Goal: Transaction & Acquisition: Book appointment/travel/reservation

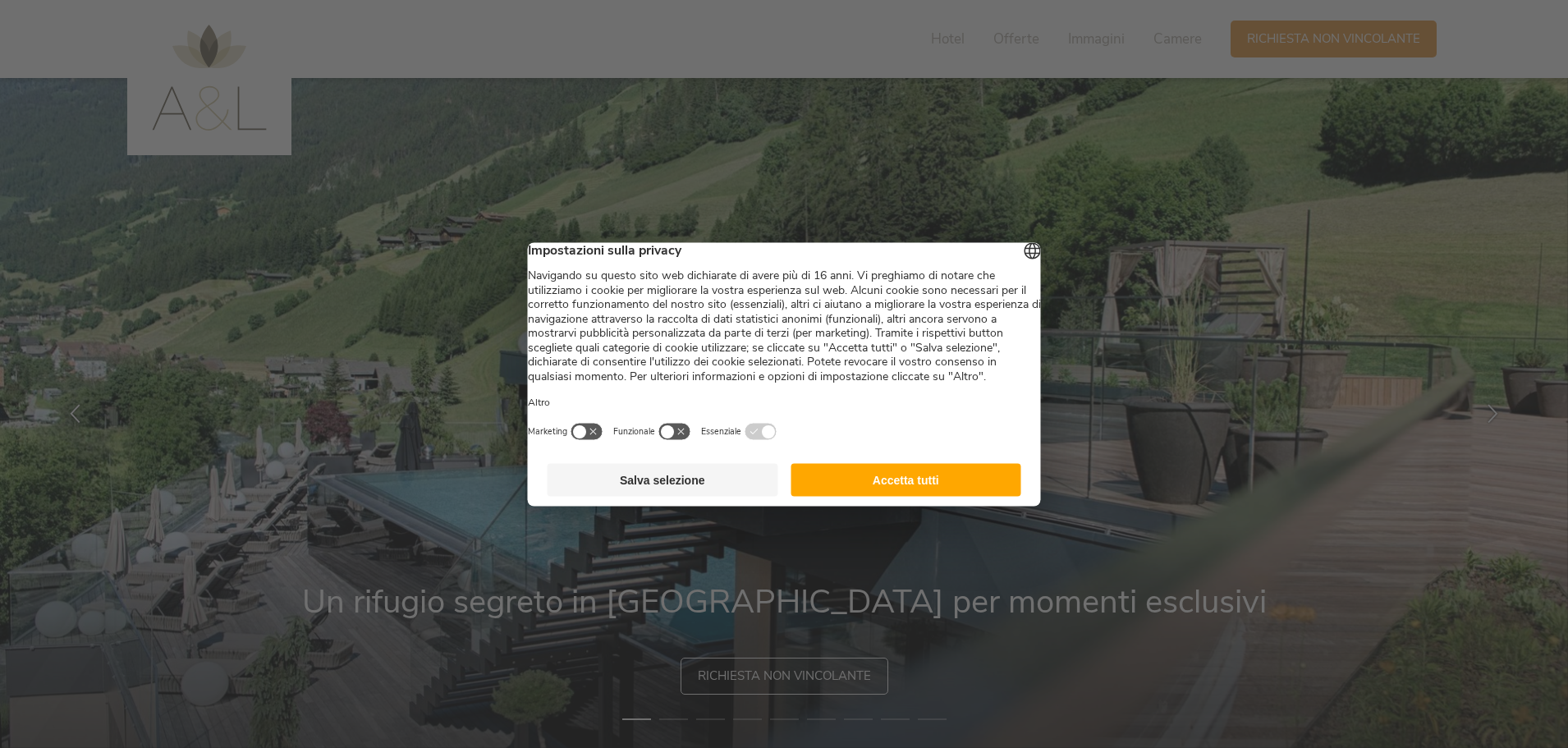
click at [961, 496] on button "Accetta tutti" at bounding box center [906, 479] width 231 height 33
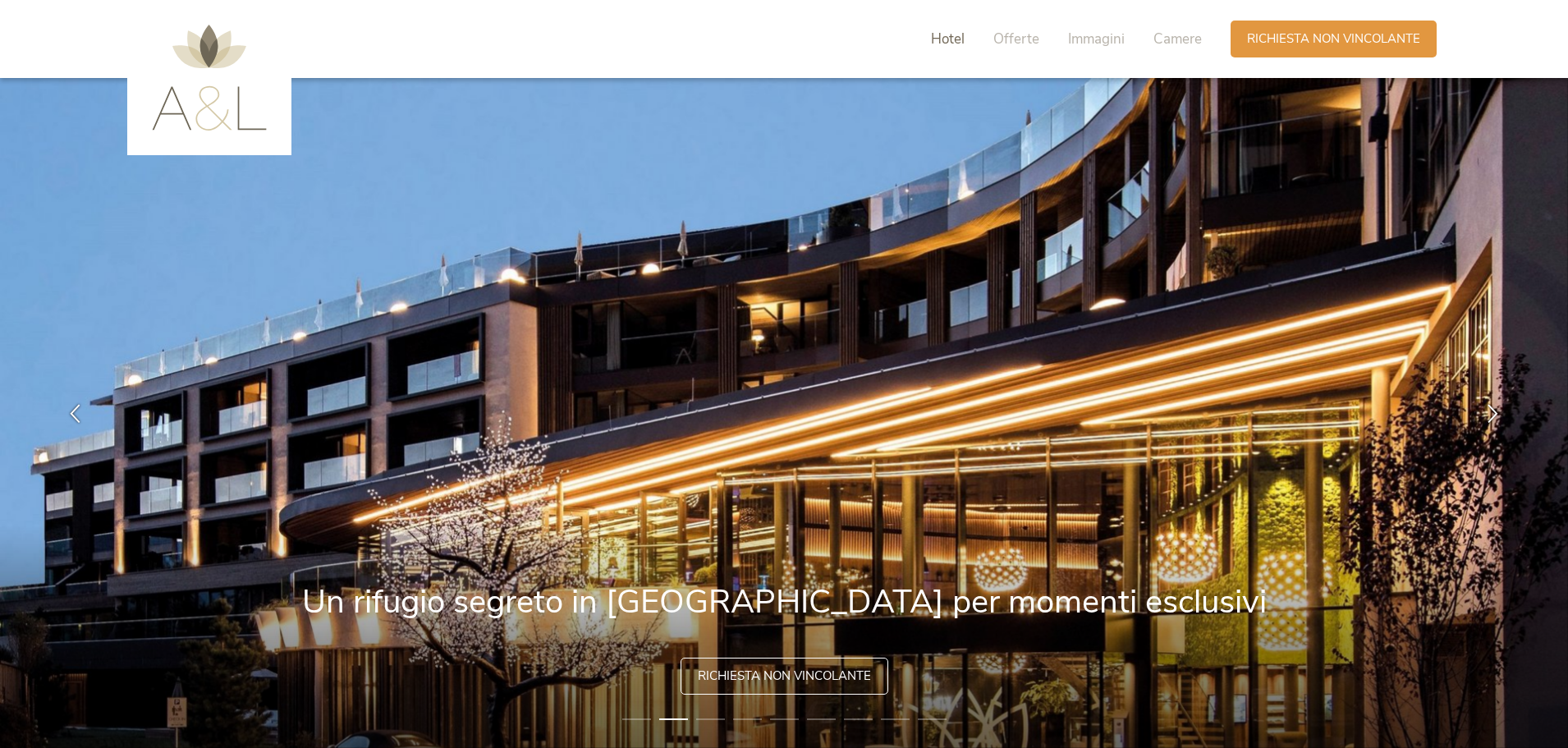
click at [946, 35] on span "Hotel" at bounding box center [948, 39] width 34 height 19
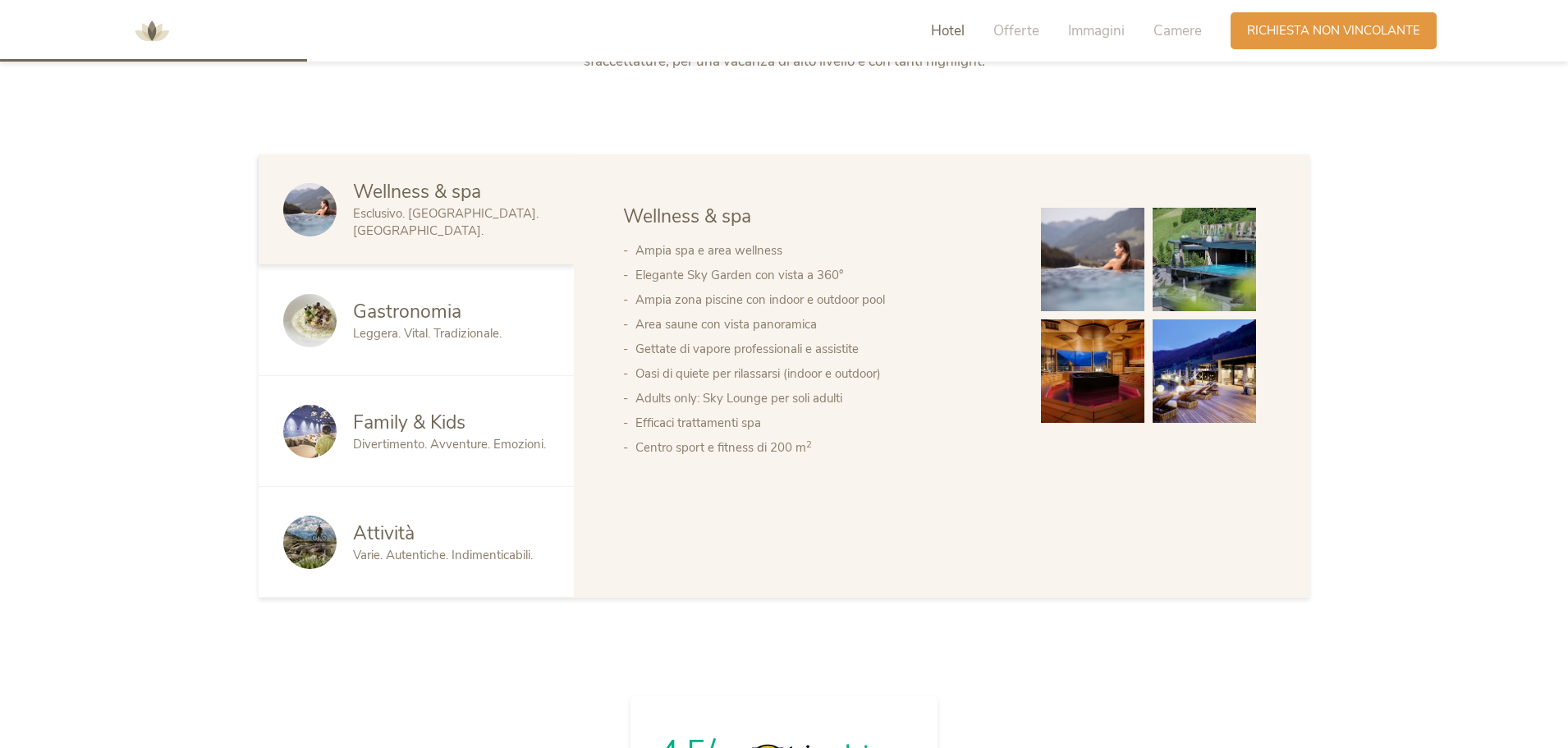
scroll to position [969, 0]
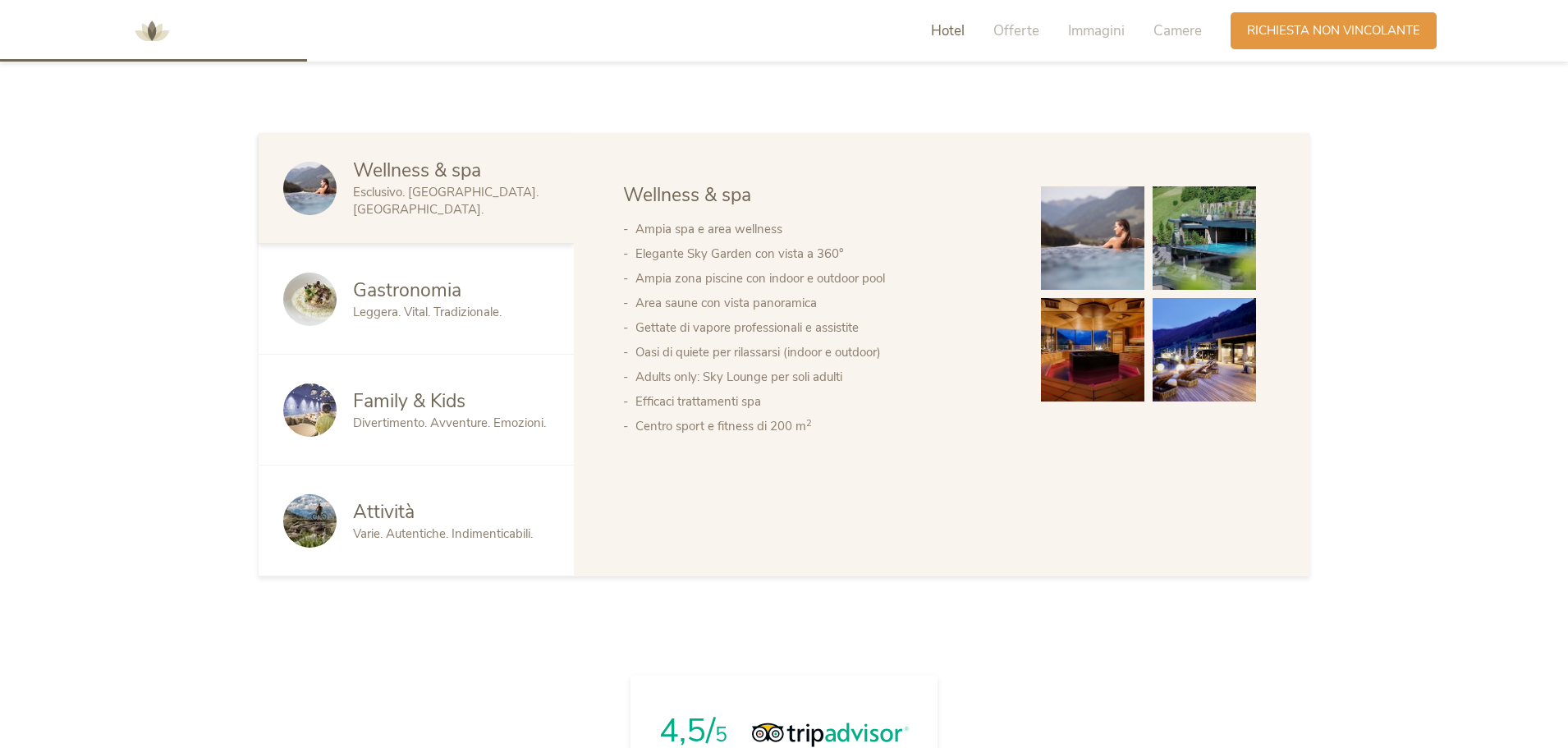
click at [420, 398] on span "Family & Kids" at bounding box center [409, 400] width 112 height 25
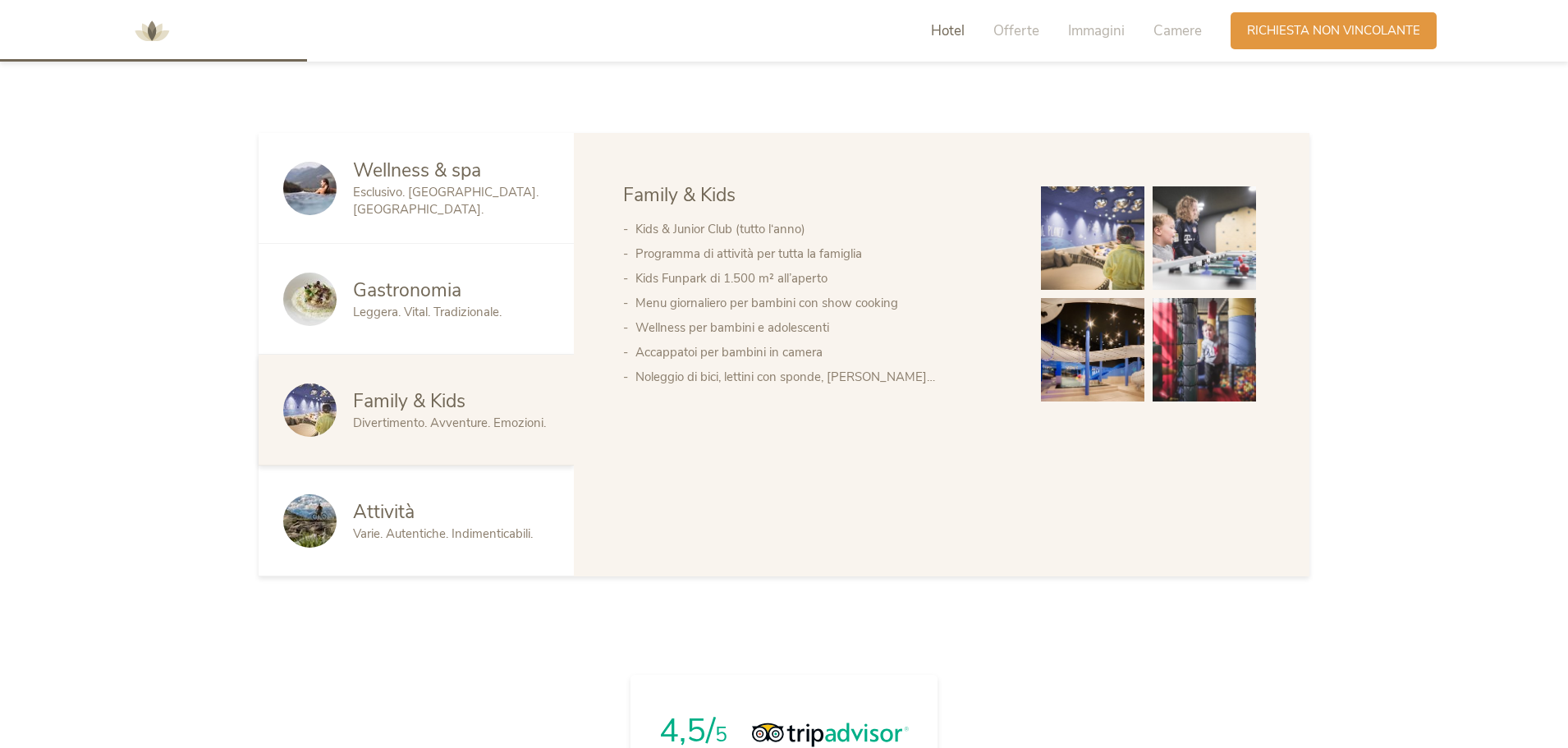
click at [1074, 263] on img at bounding box center [1092, 237] width 103 height 103
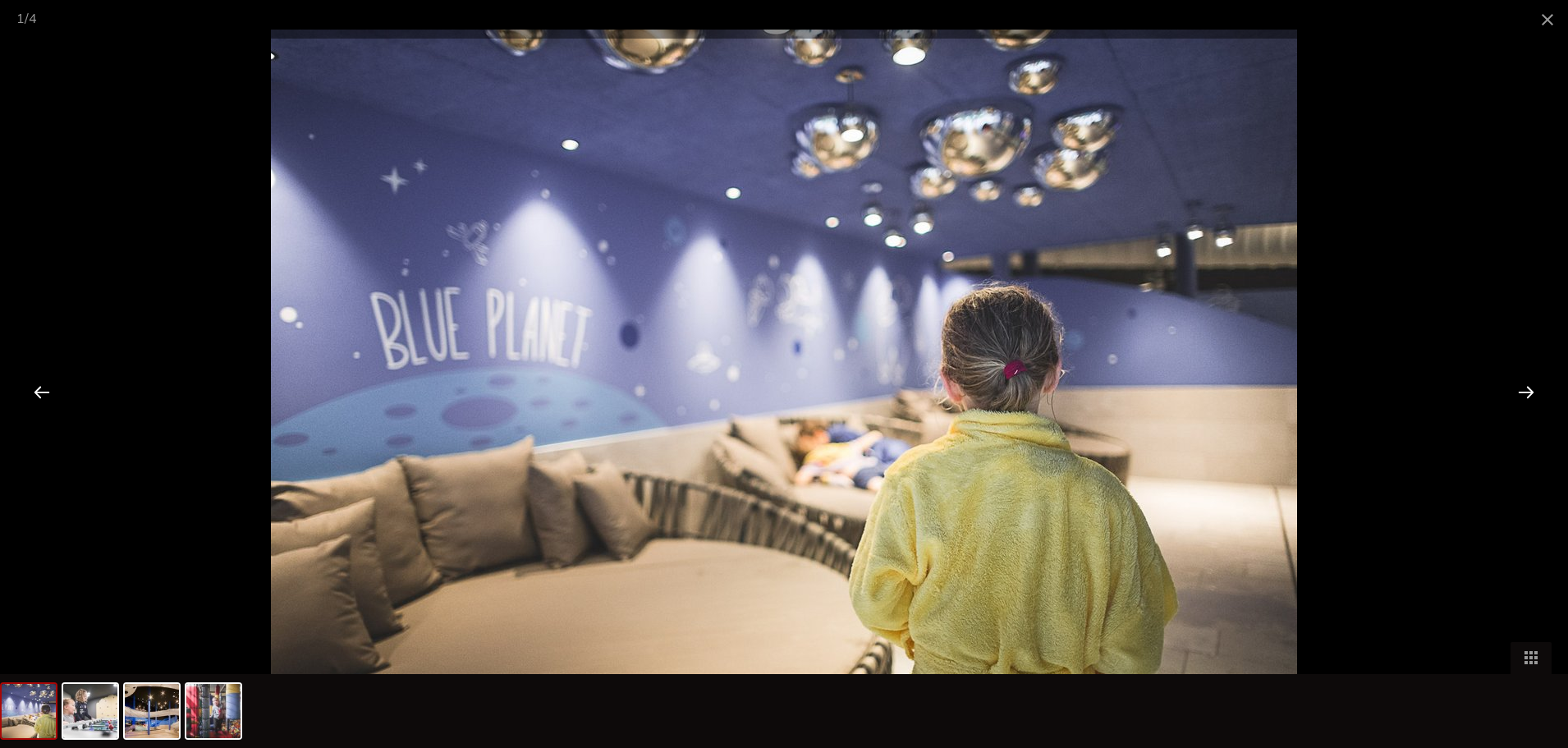
click at [1529, 388] on div at bounding box center [1526, 391] width 51 height 51
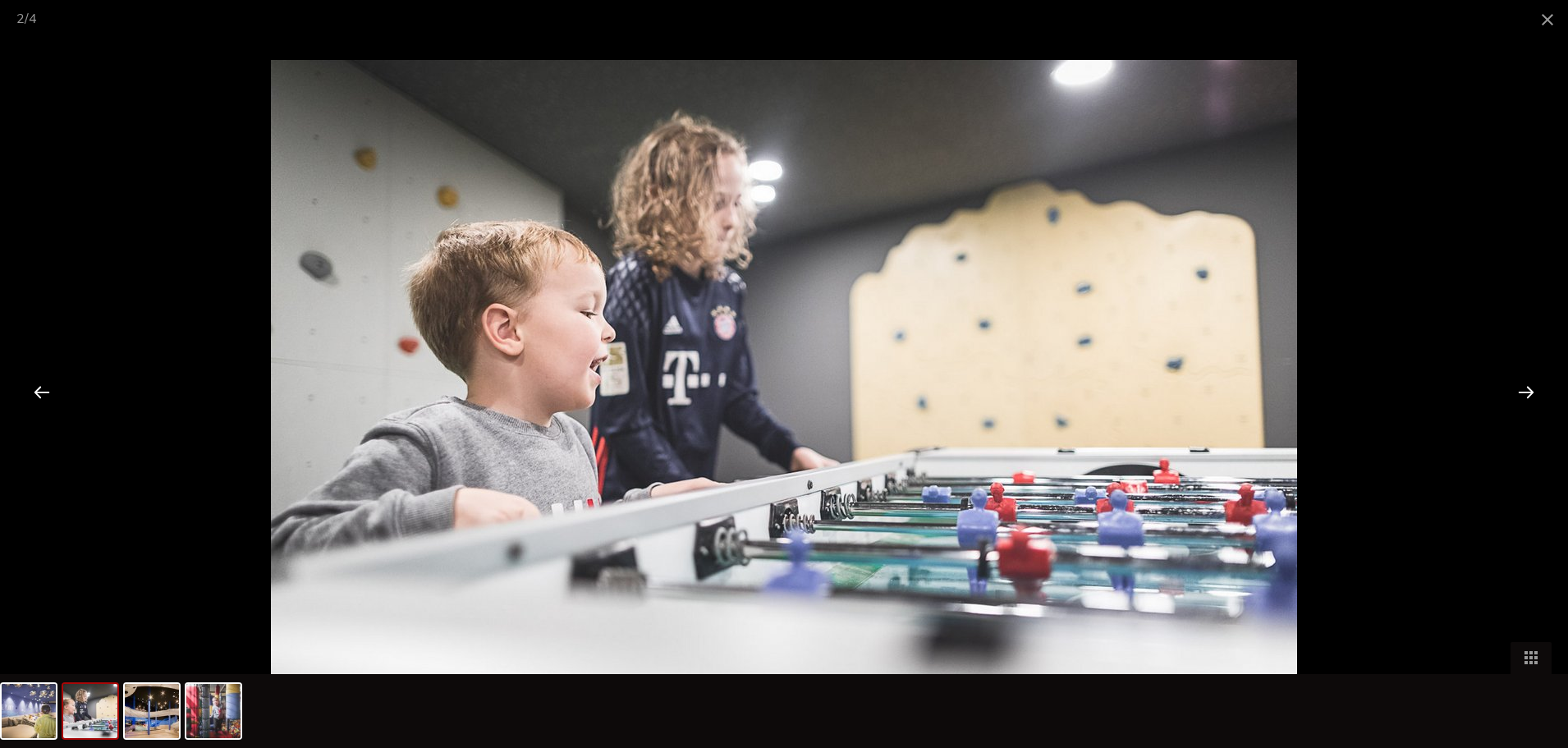
click at [1529, 388] on div at bounding box center [1526, 391] width 51 height 51
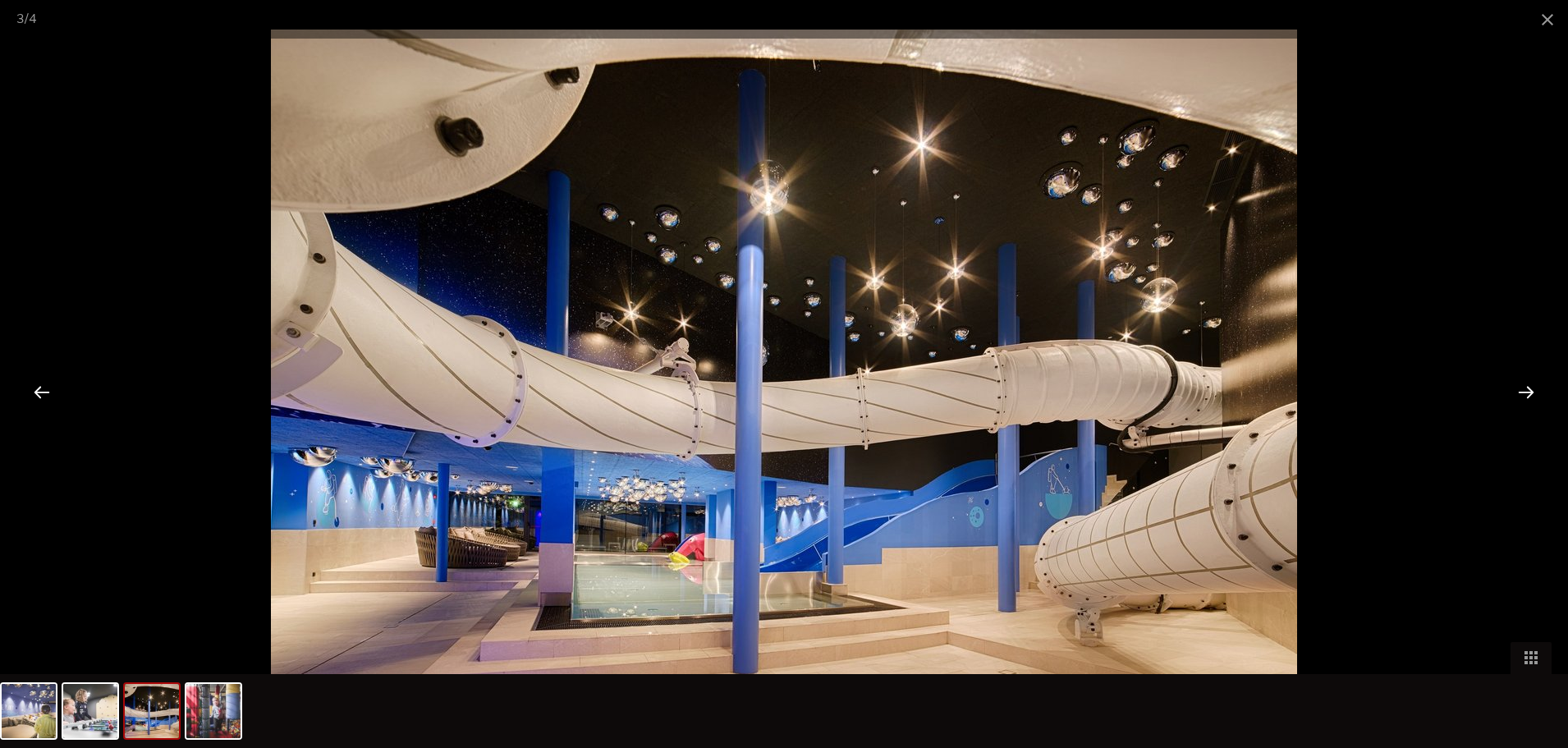
click at [1529, 388] on div at bounding box center [1526, 391] width 51 height 51
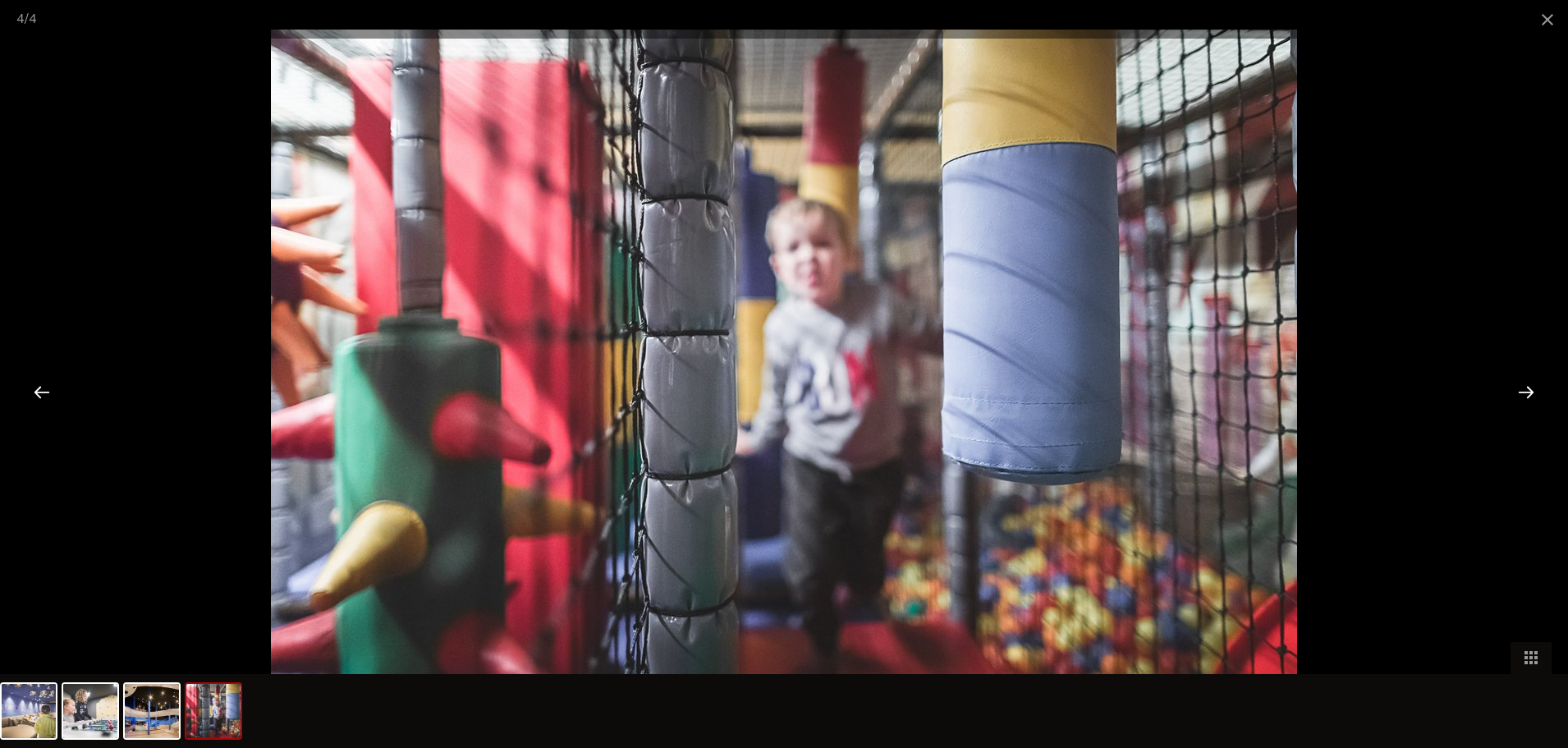
click at [1529, 388] on div at bounding box center [1526, 391] width 51 height 51
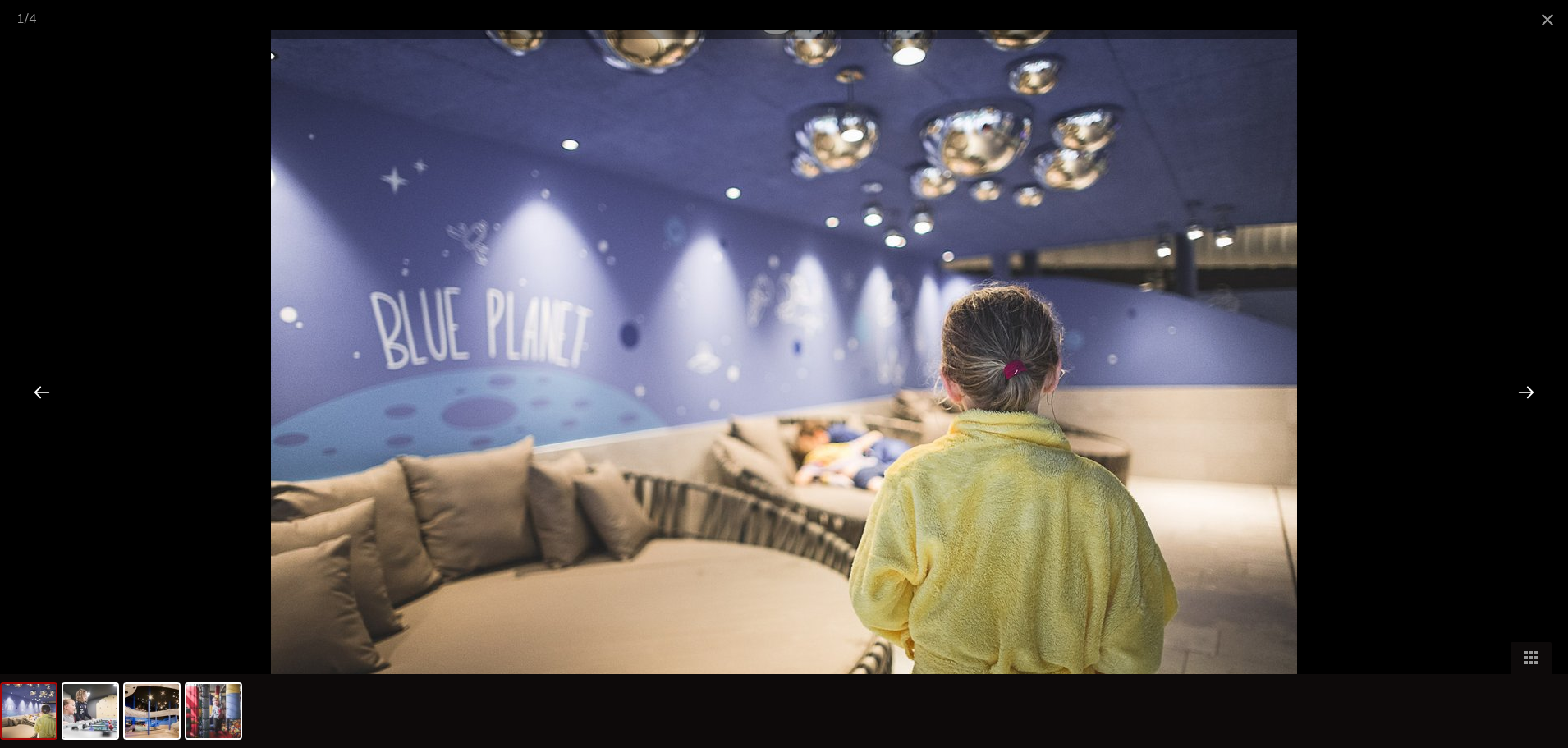
click at [1529, 388] on div at bounding box center [1526, 391] width 51 height 51
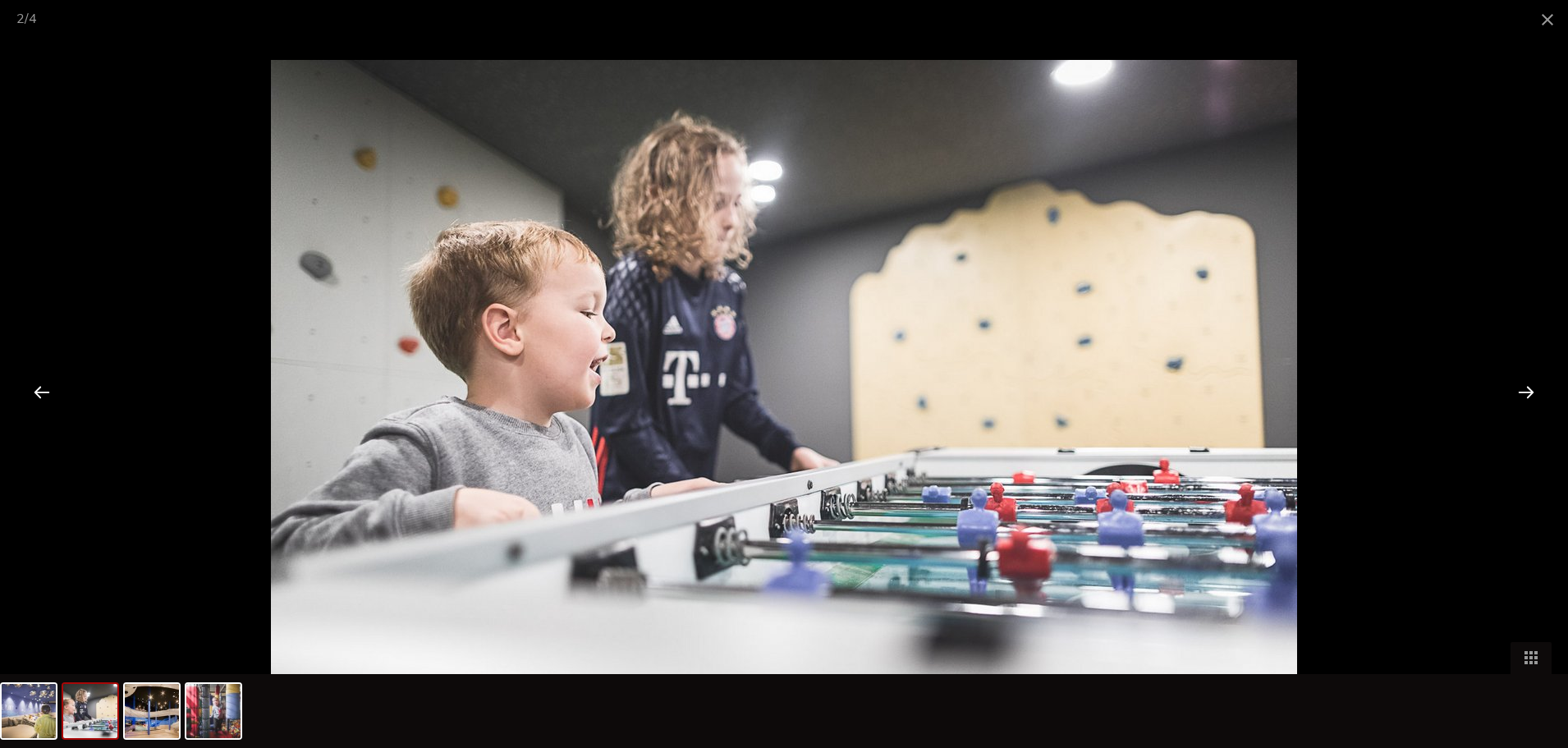
click at [1521, 392] on div at bounding box center [1526, 391] width 51 height 51
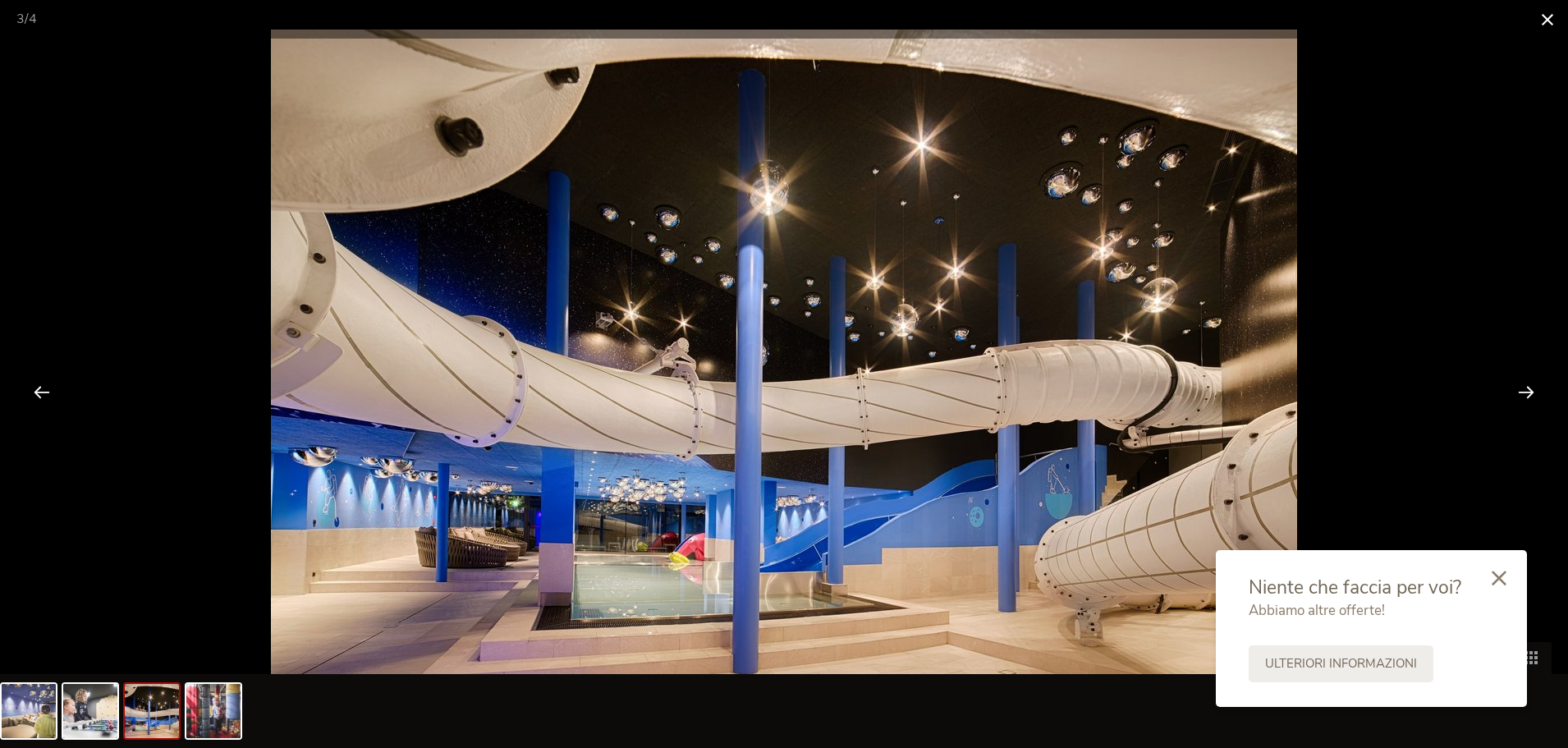
click at [1543, 14] on span at bounding box center [1547, 19] width 41 height 39
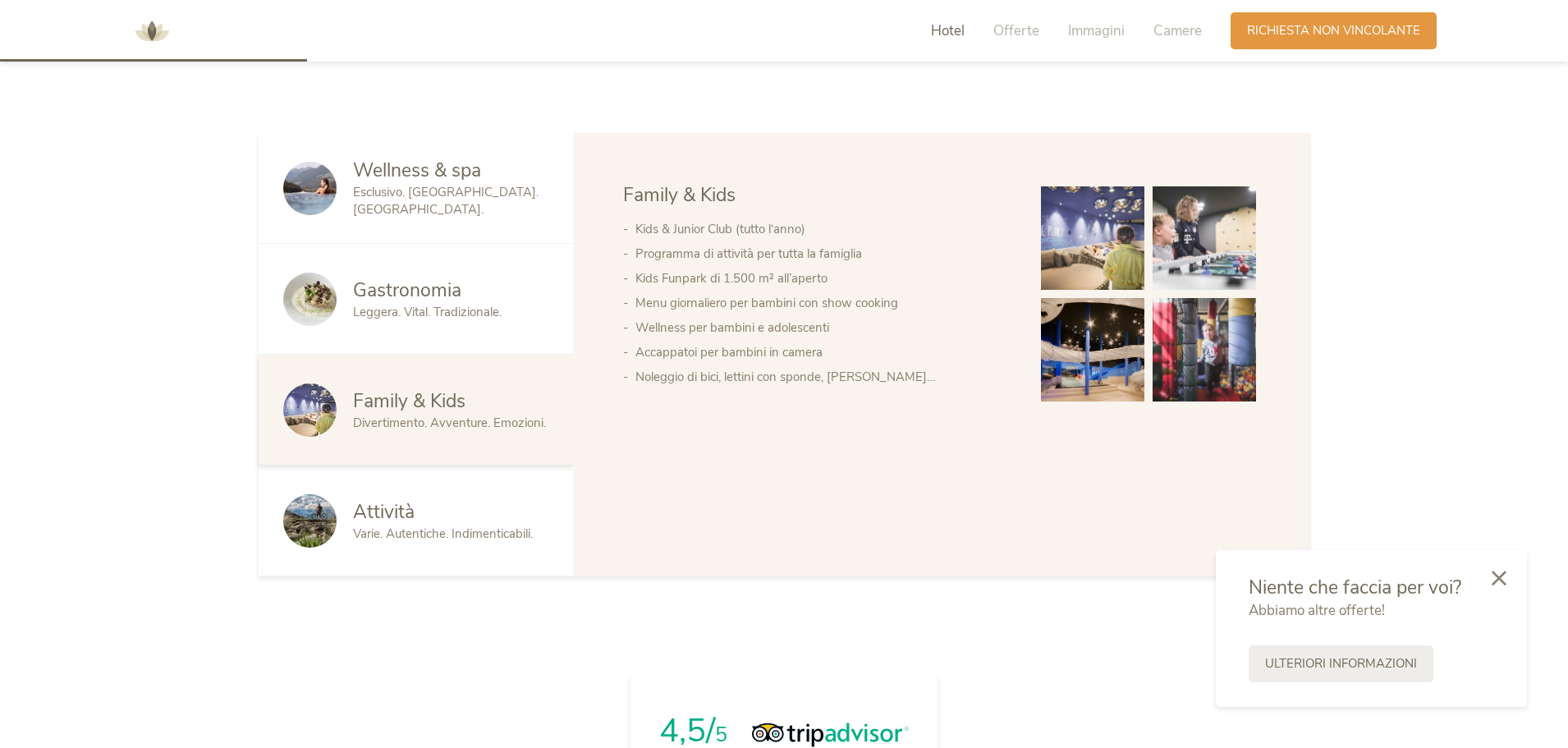
click at [407, 517] on span "Attività" at bounding box center [384, 511] width 62 height 25
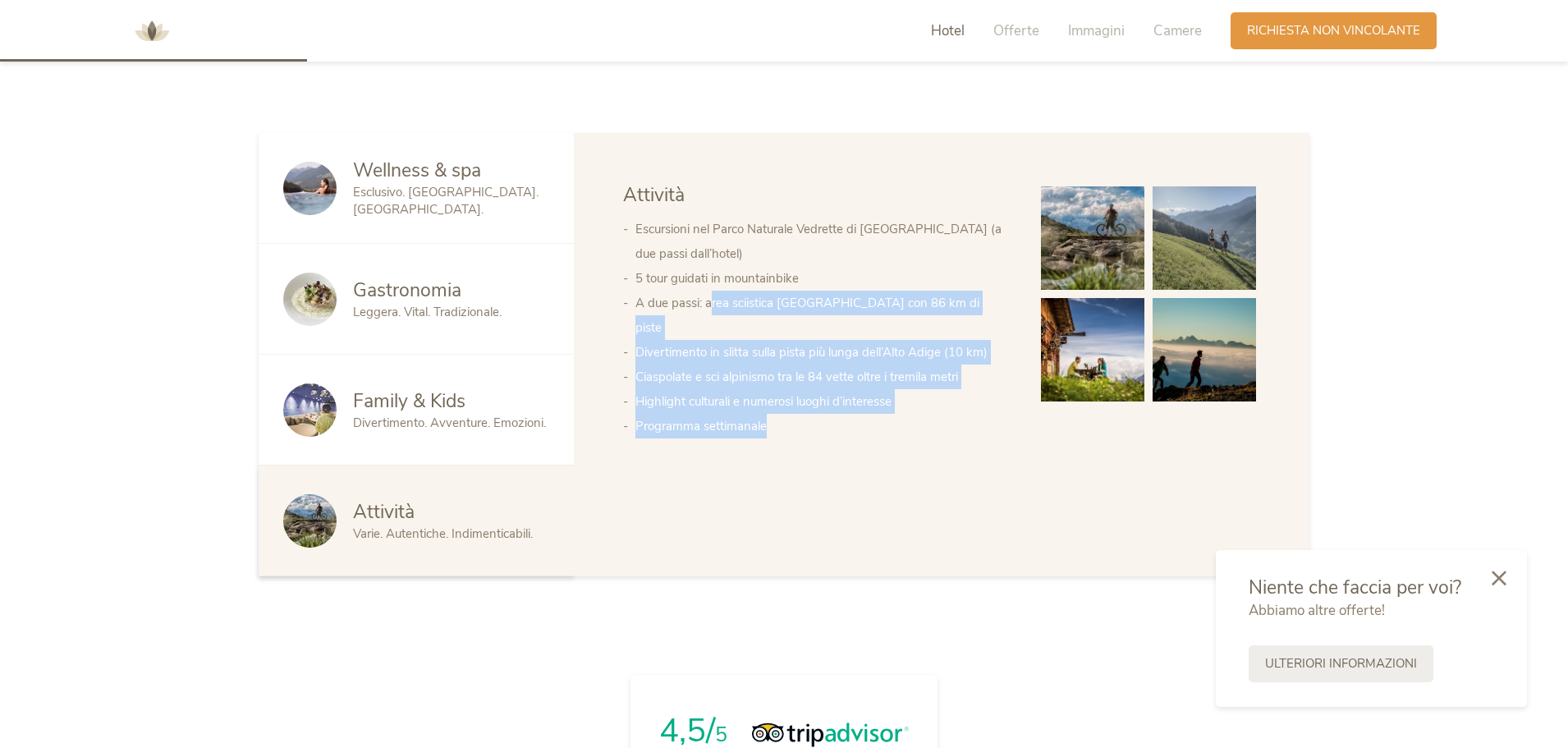
drag, startPoint x: 711, startPoint y: 301, endPoint x: 991, endPoint y: 400, distance: 296.8
click at [991, 400] on ul "Escursioni nel Parco Naturale Vedrette di [GEOGRAPHIC_DATA] (a due passi dall’h…" at bounding box center [815, 328] width 385 height 222
click at [873, 519] on div "Wellness & spa Gastronomia Family & Kids Attività Wellness & spa Ampia spa e ar…" at bounding box center [942, 354] width 736 height 443
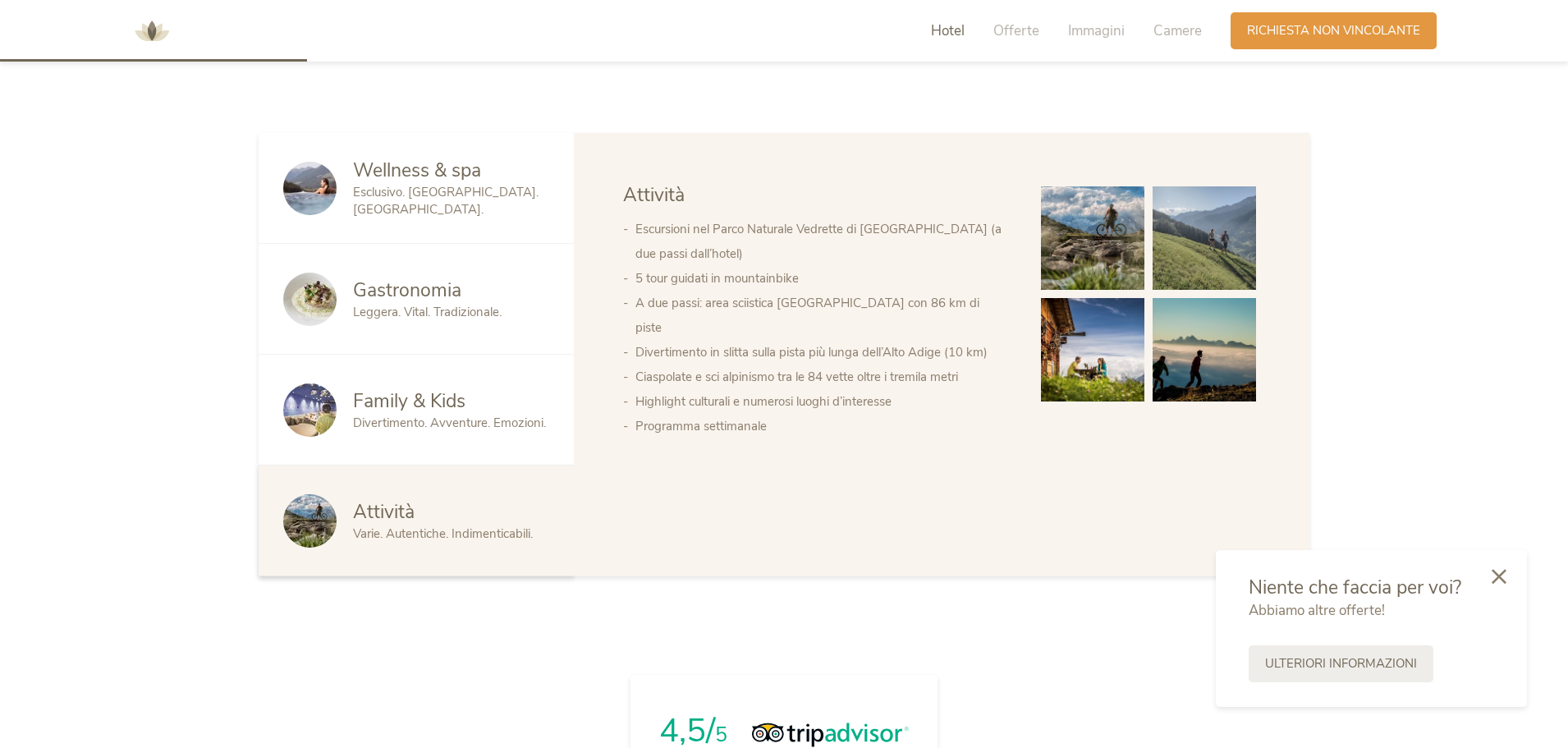
click at [1504, 573] on icon at bounding box center [1499, 576] width 15 height 15
click at [384, 183] on span "Wellness & spa" at bounding box center [417, 170] width 128 height 25
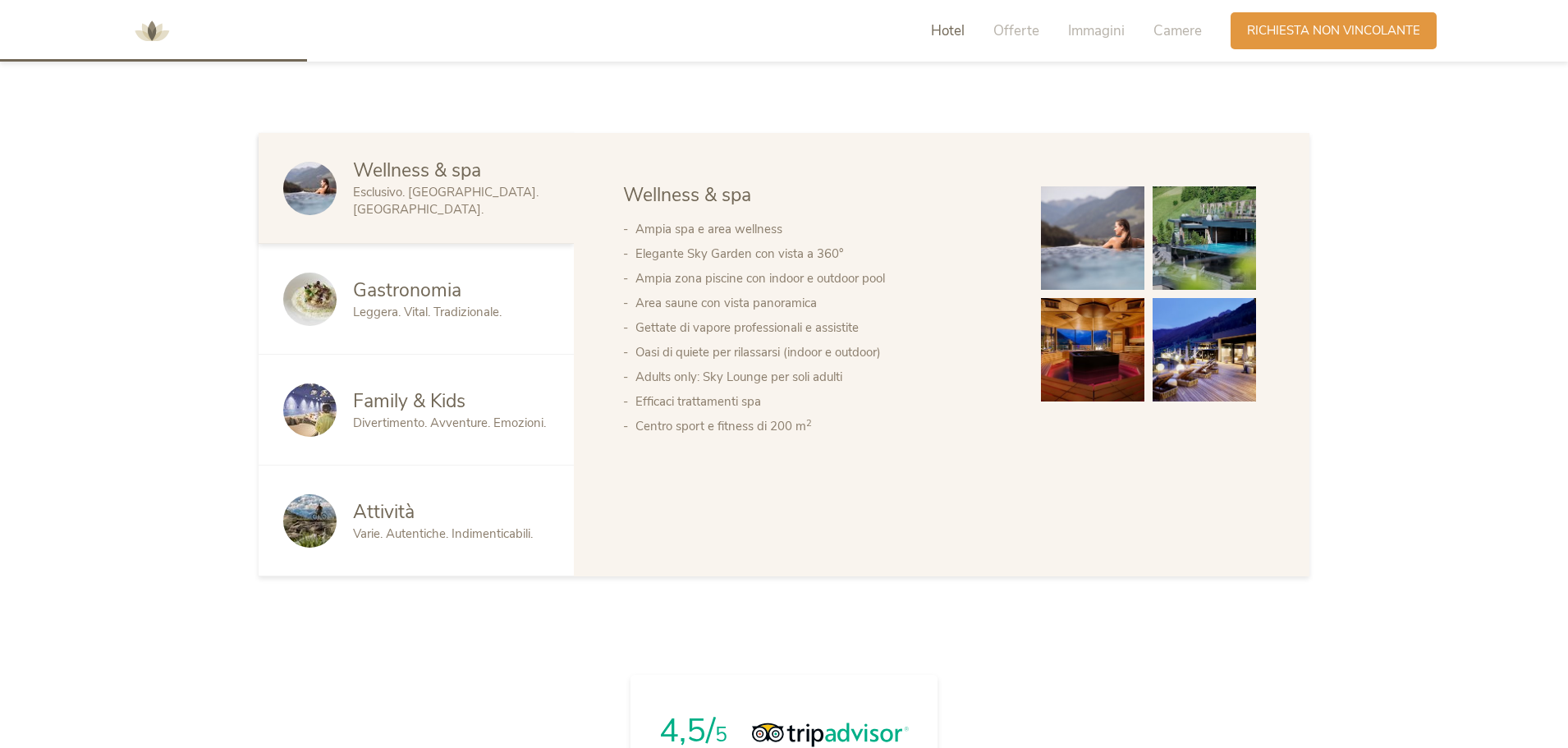
click at [392, 270] on div "Gastronomia Leggera. Vital. Tradizionale." at bounding box center [416, 299] width 315 height 111
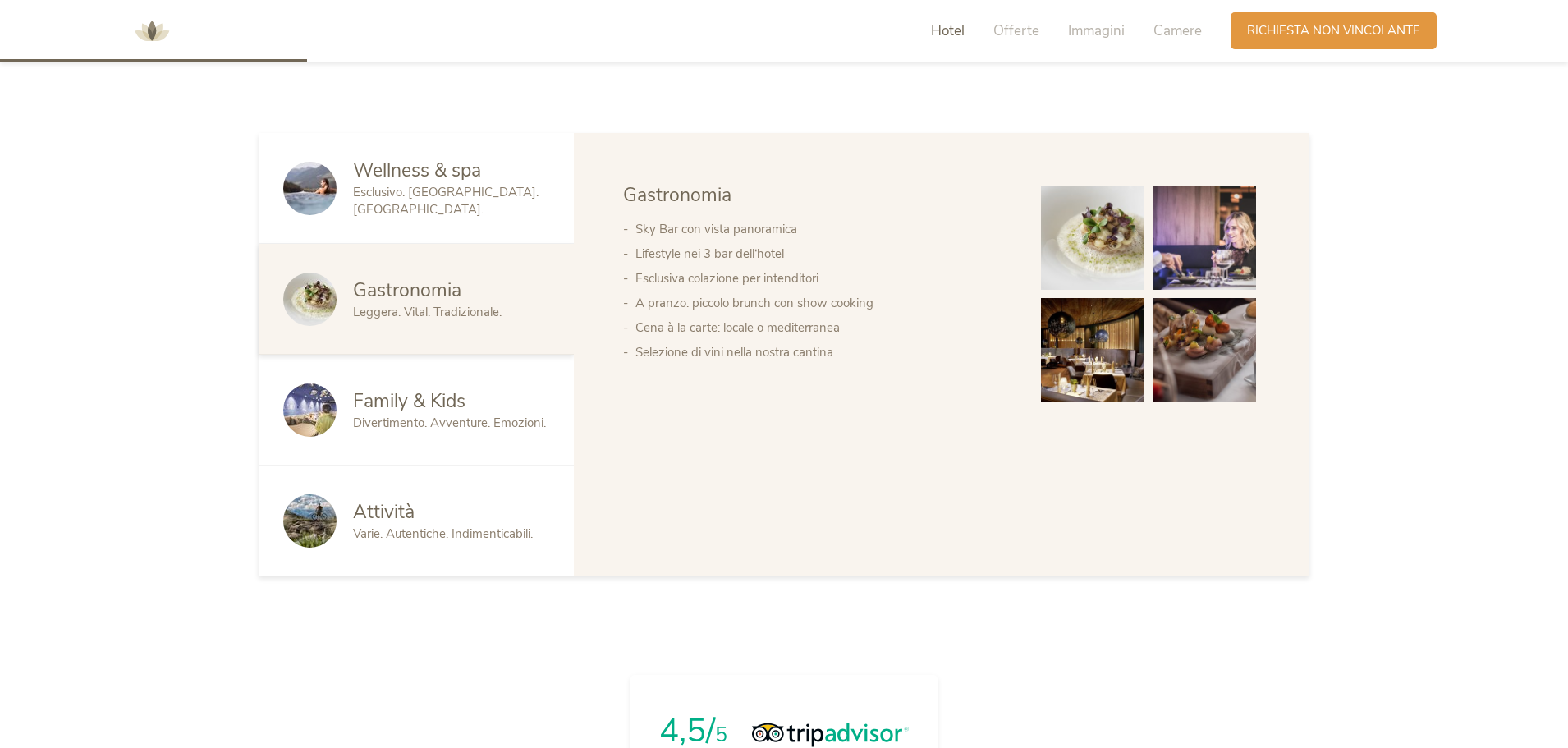
click at [404, 503] on span "Attività" at bounding box center [384, 511] width 62 height 25
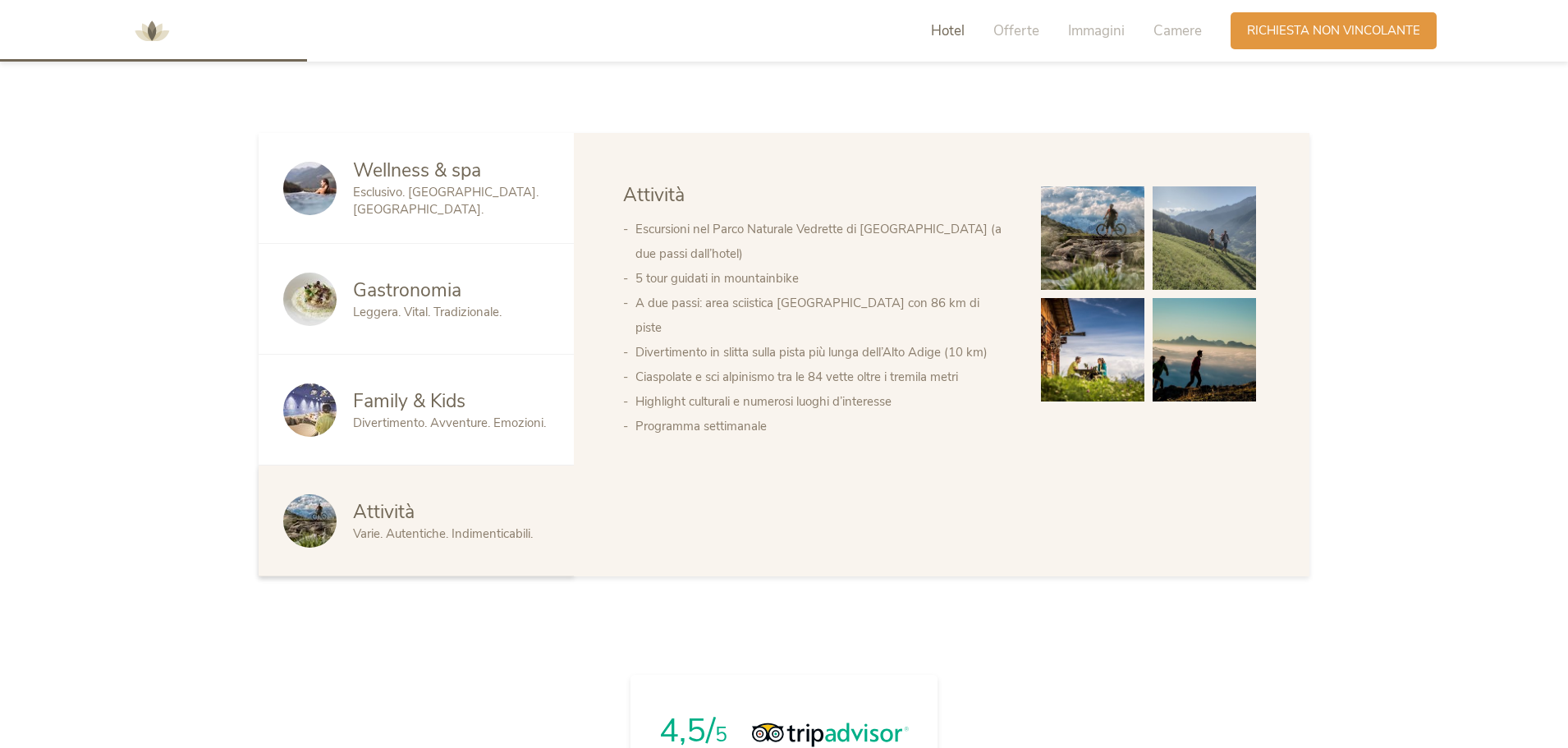
click at [418, 177] on span "Wellness & spa" at bounding box center [417, 170] width 128 height 25
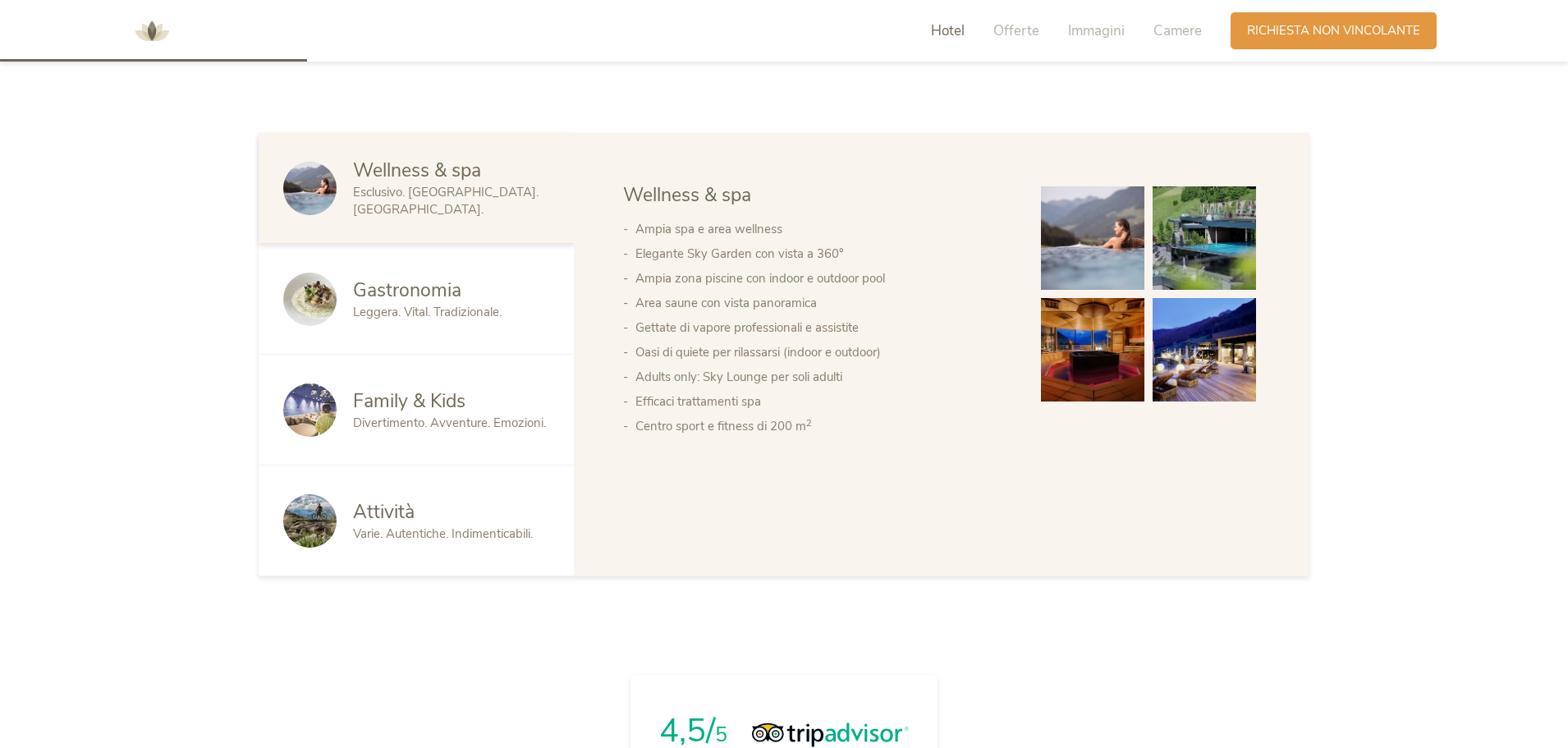
click at [414, 488] on div "Attività Varie. Autentiche. Indimenticabili." at bounding box center [416, 520] width 315 height 111
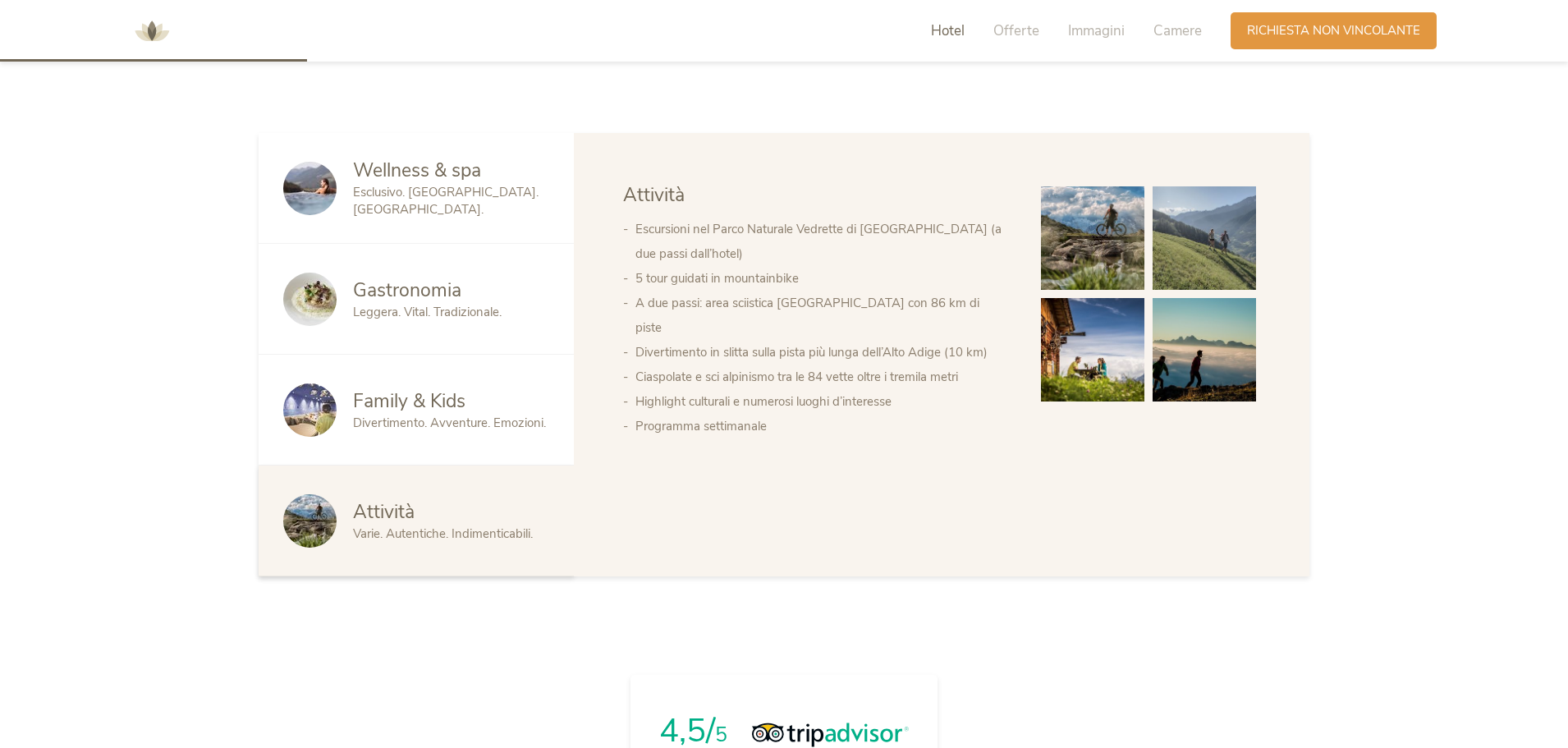
click at [414, 430] on span "Divertimento. Avventure. Emozioni." at bounding box center [449, 423] width 193 height 16
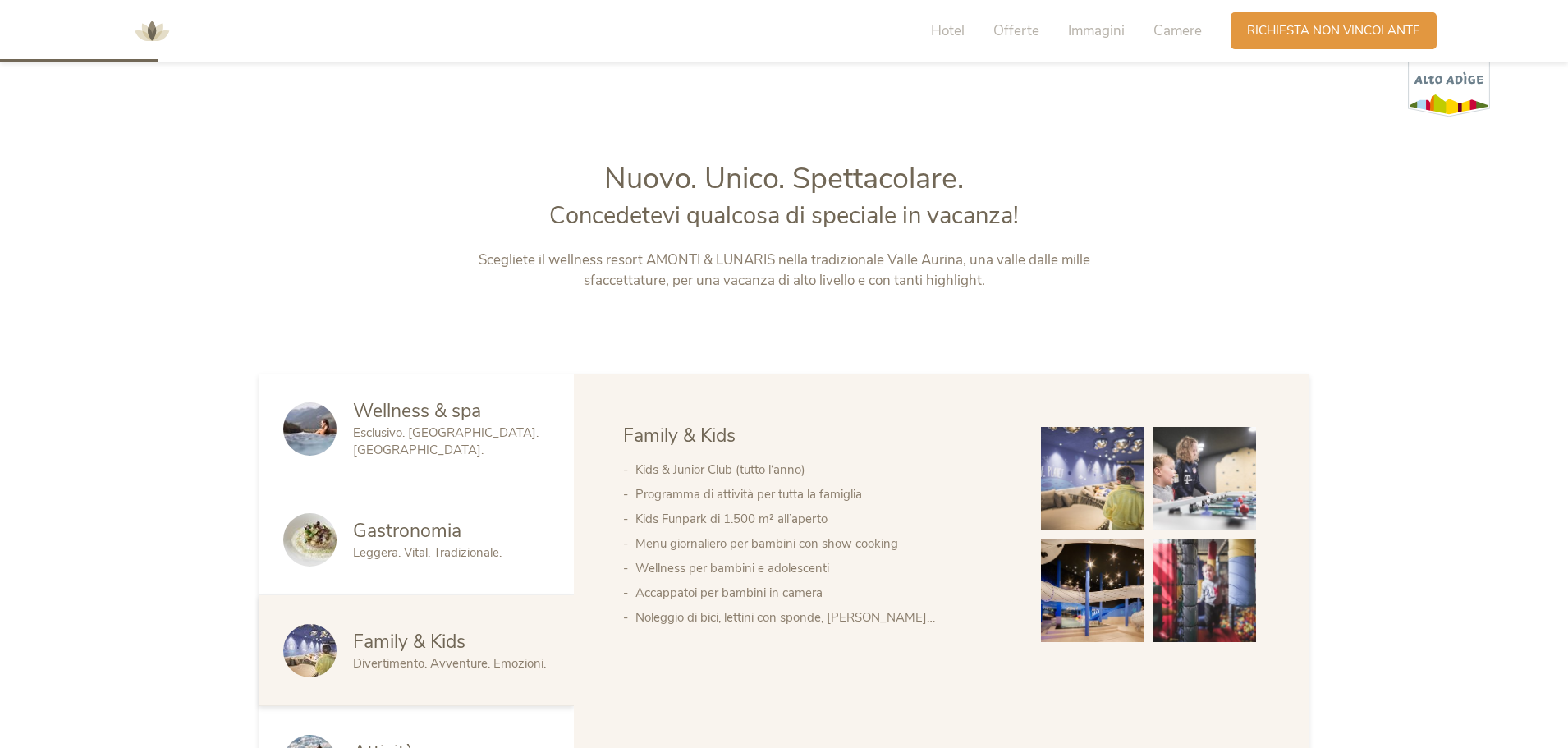
scroll to position [476, 0]
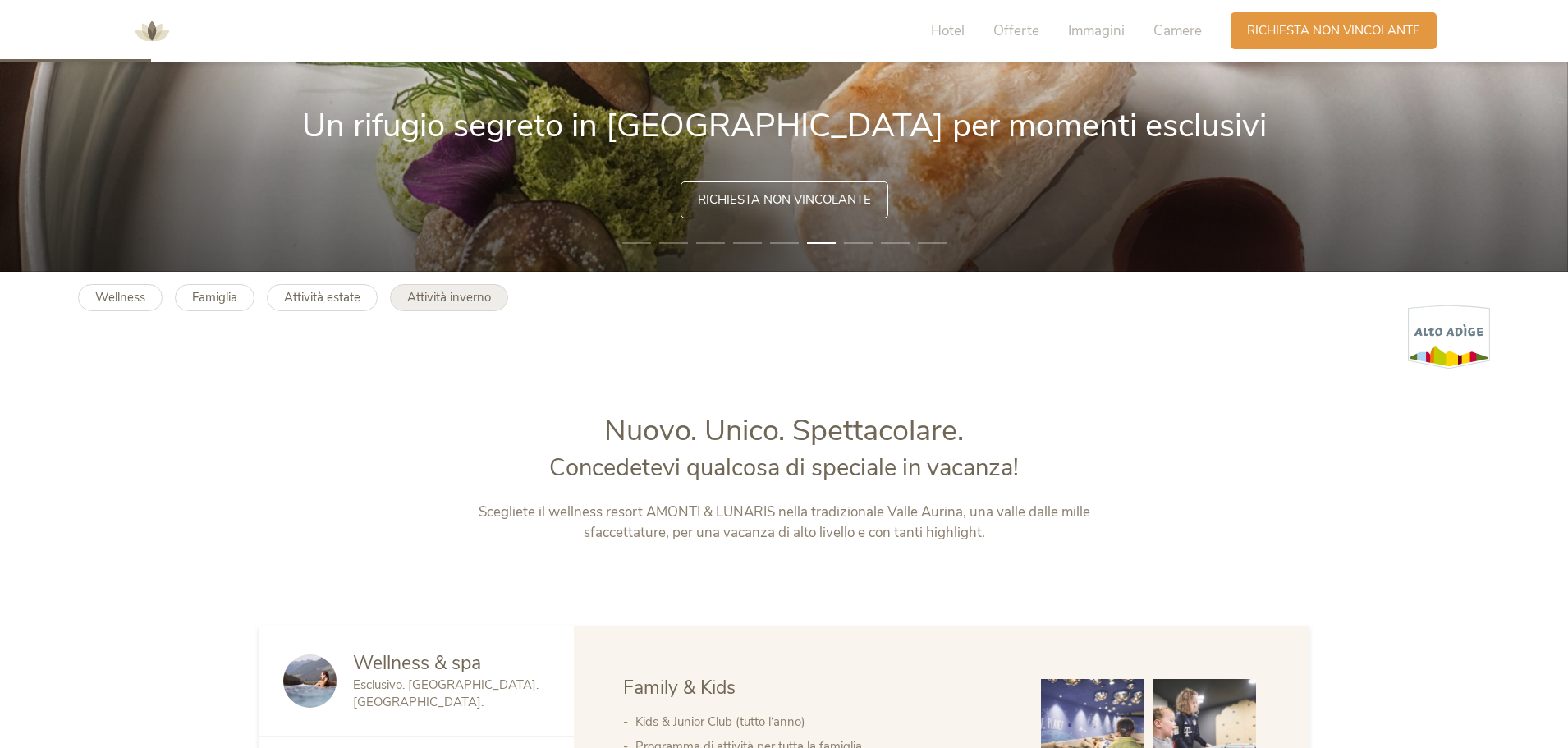
click at [445, 305] on b "Attività inverno" at bounding box center [449, 297] width 84 height 16
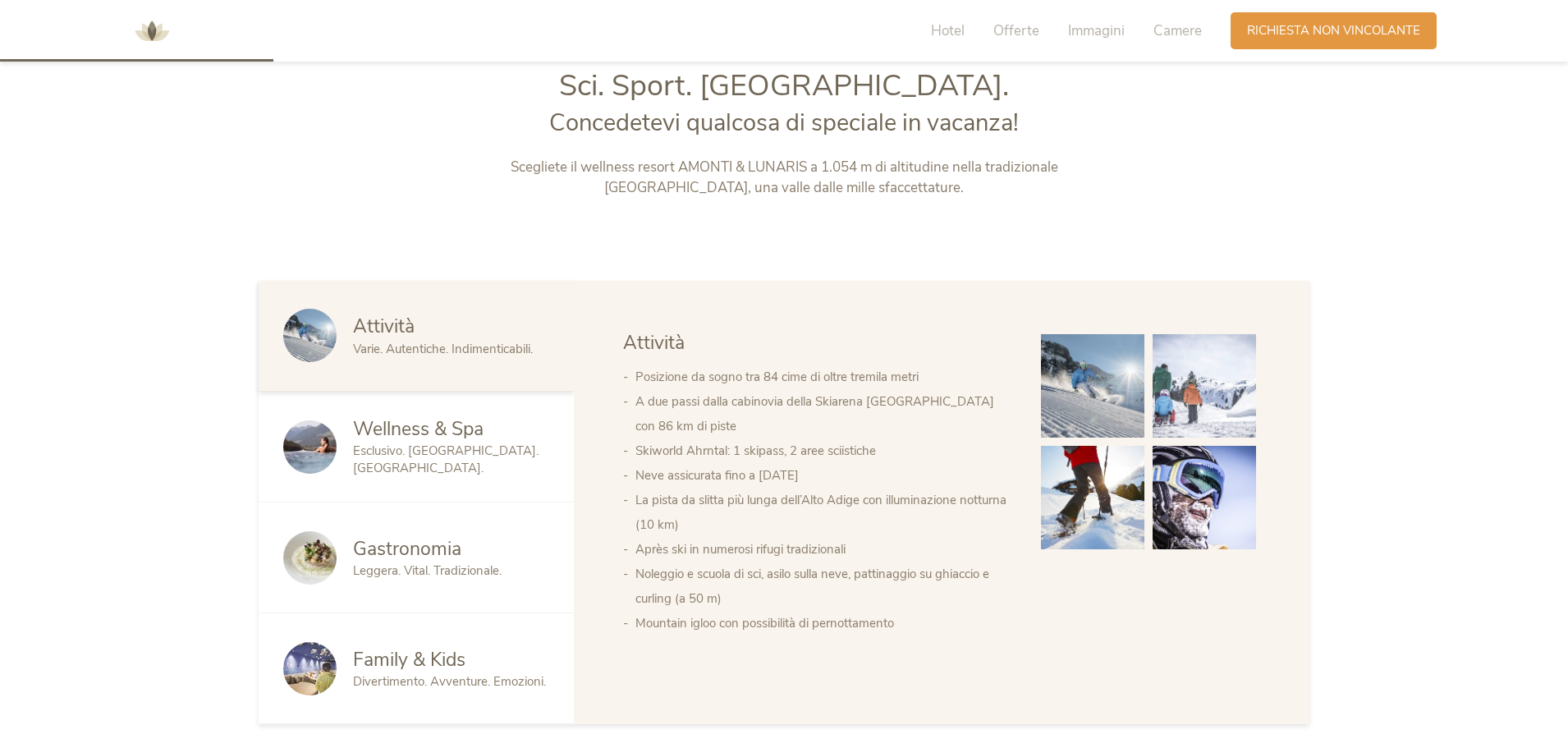
scroll to position [493, 0]
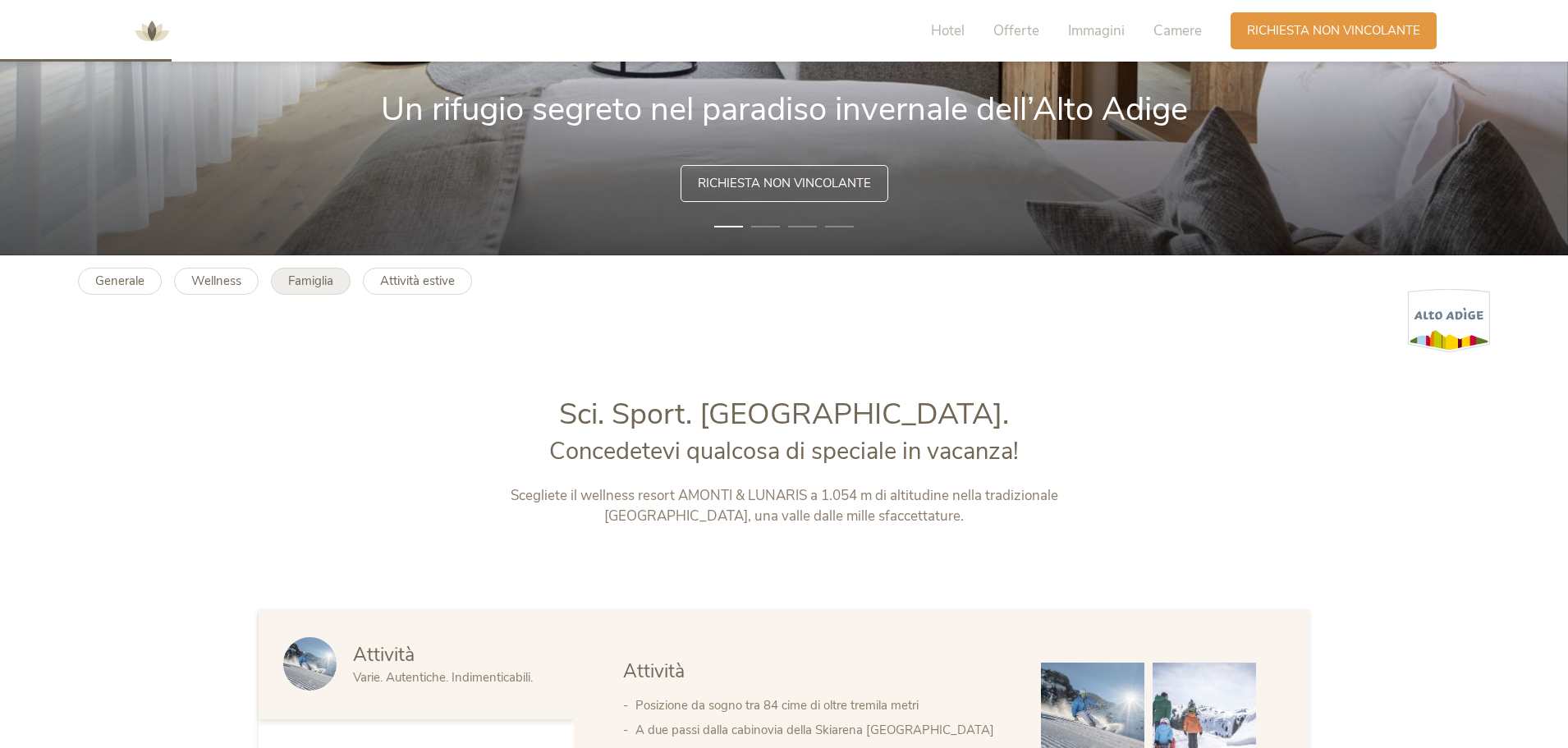
click at [316, 280] on b "Famiglia" at bounding box center [310, 281] width 45 height 16
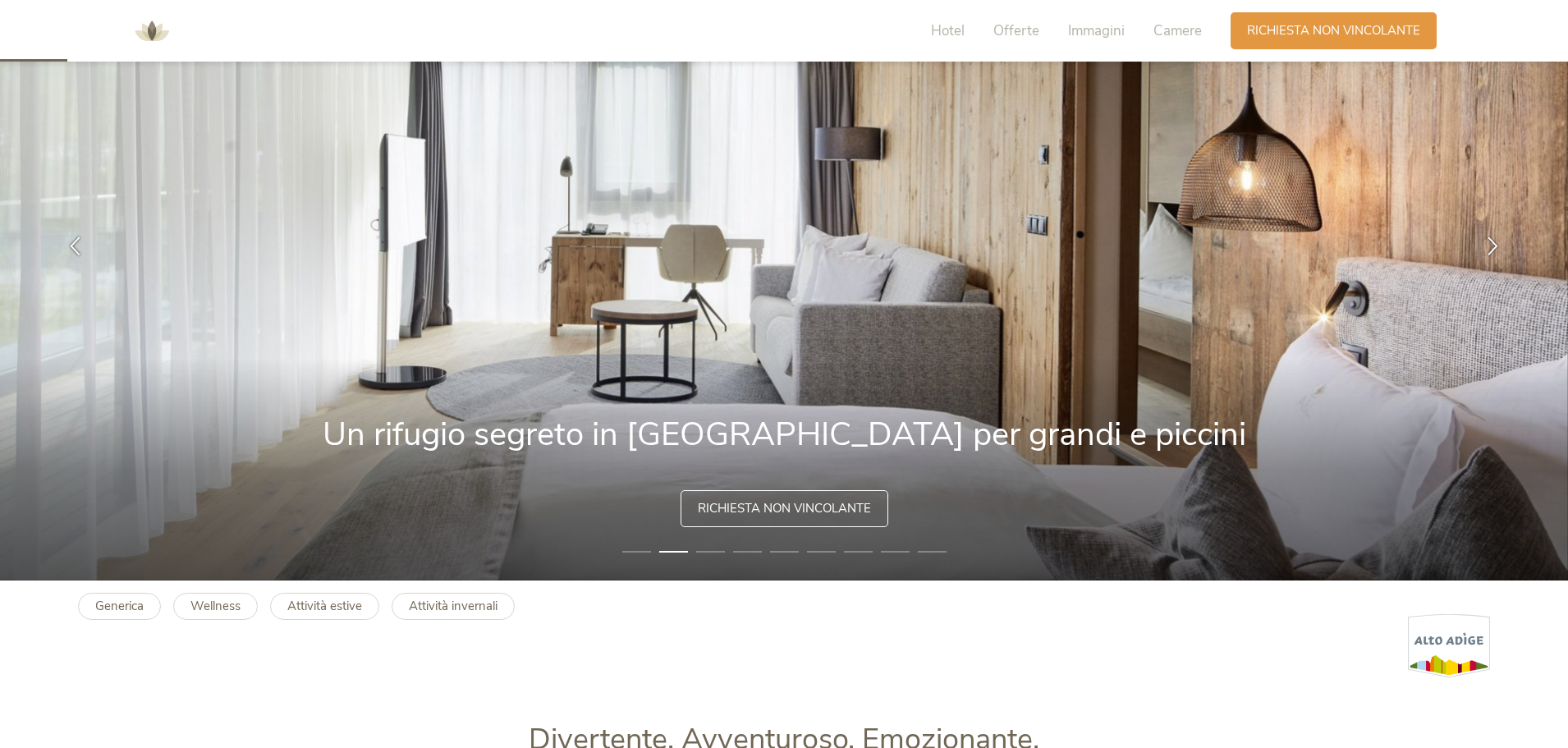
scroll to position [164, 0]
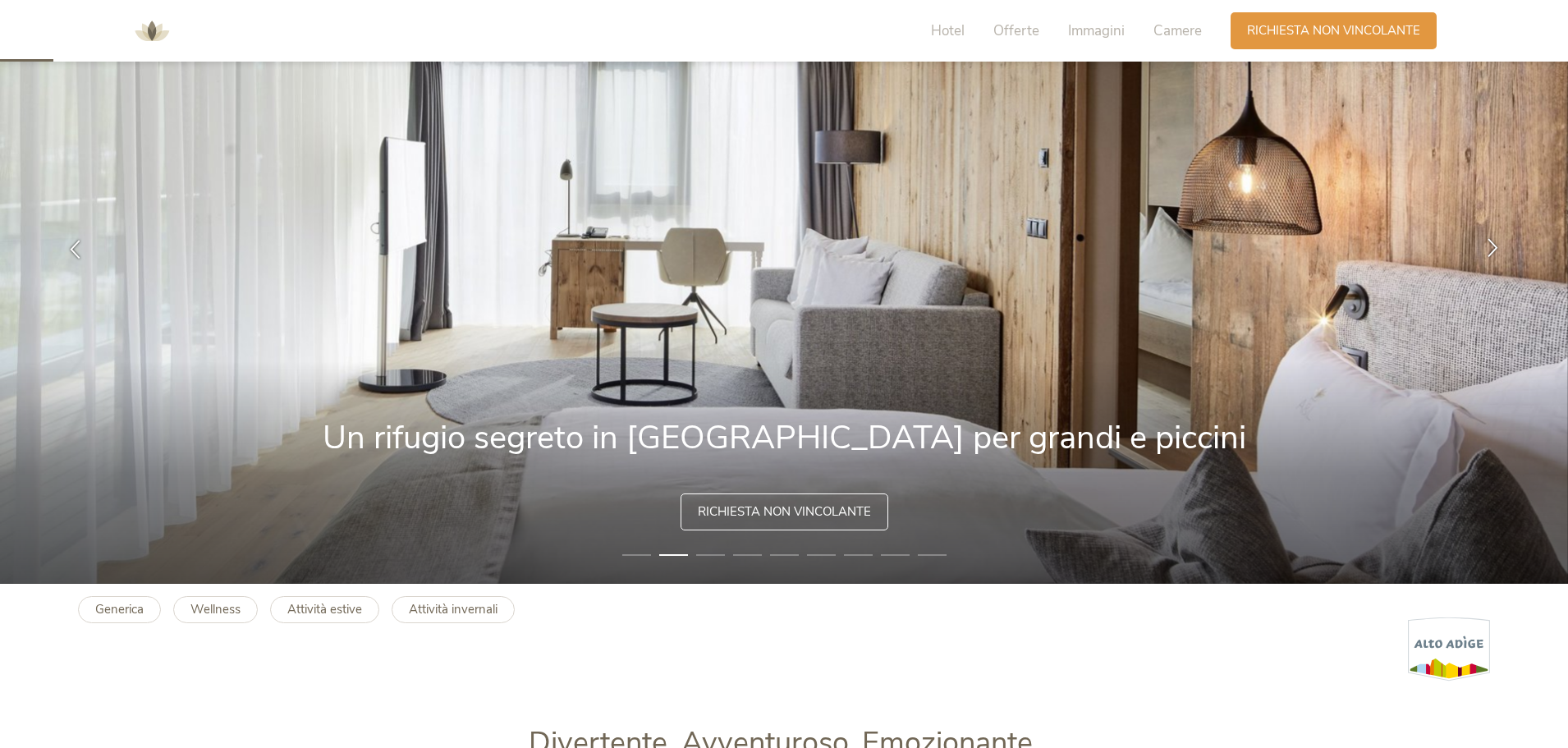
click at [1497, 248] on icon at bounding box center [1492, 247] width 19 height 19
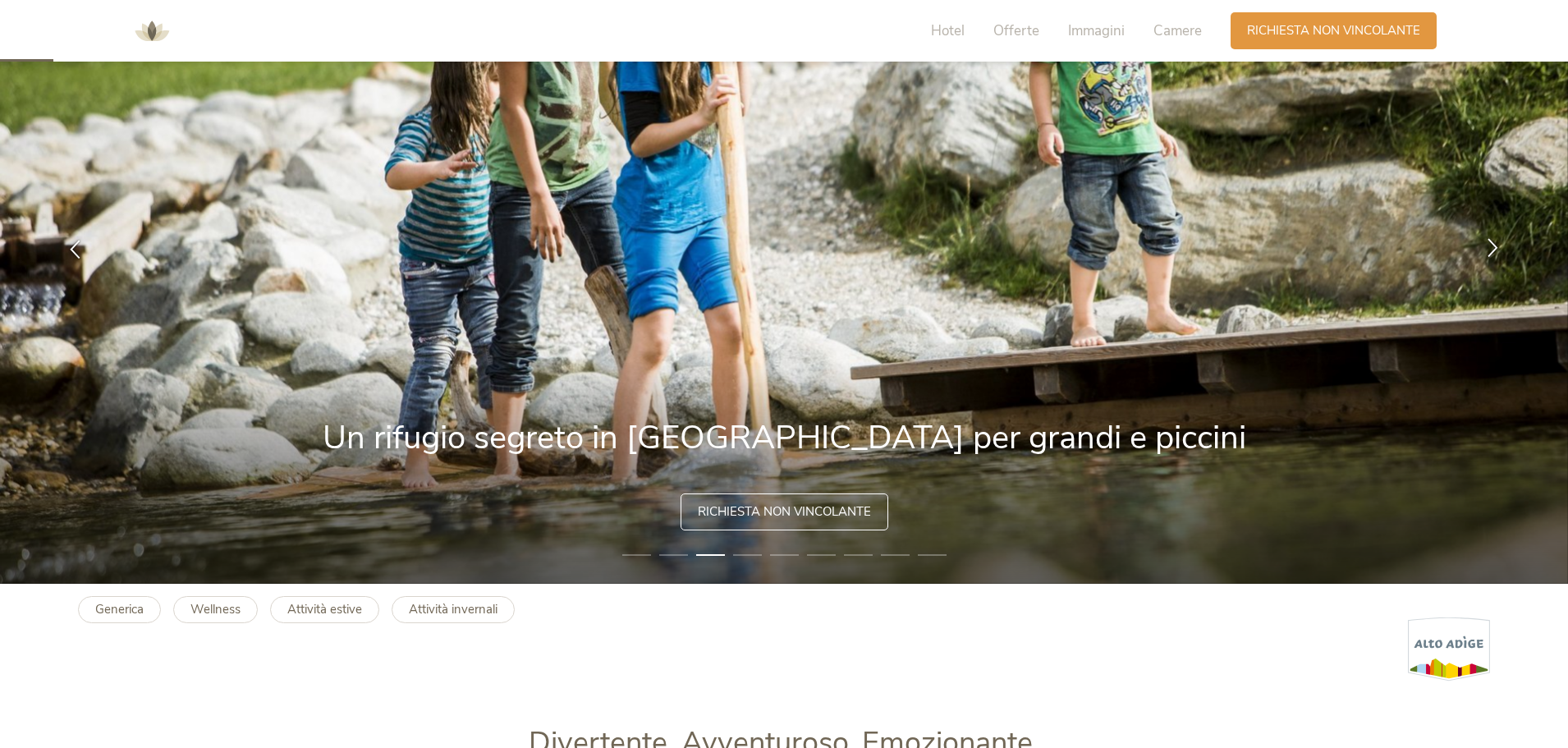
click at [1497, 248] on icon at bounding box center [1492, 247] width 19 height 19
click at [1488, 243] on icon at bounding box center [1492, 247] width 19 height 19
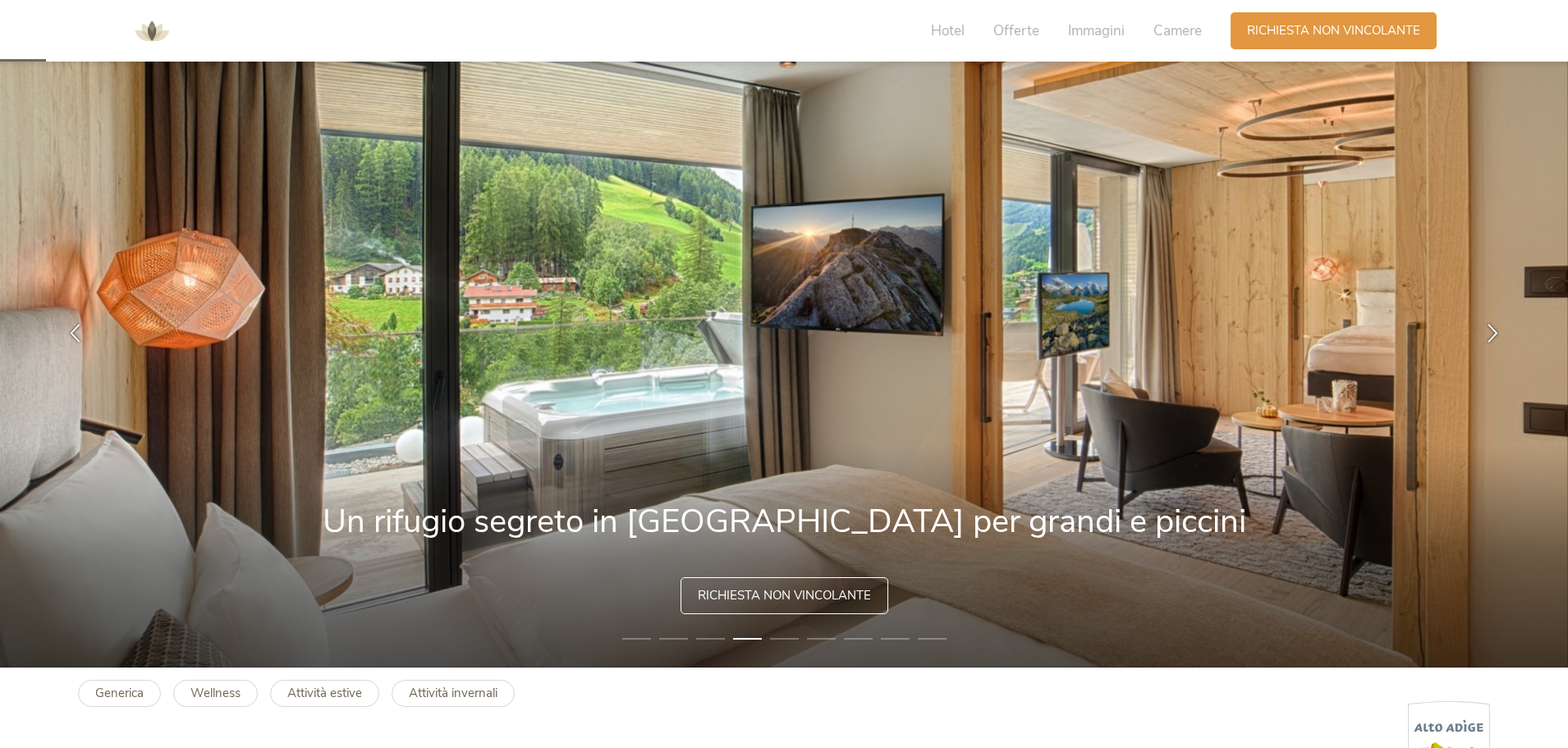
scroll to position [0, 0]
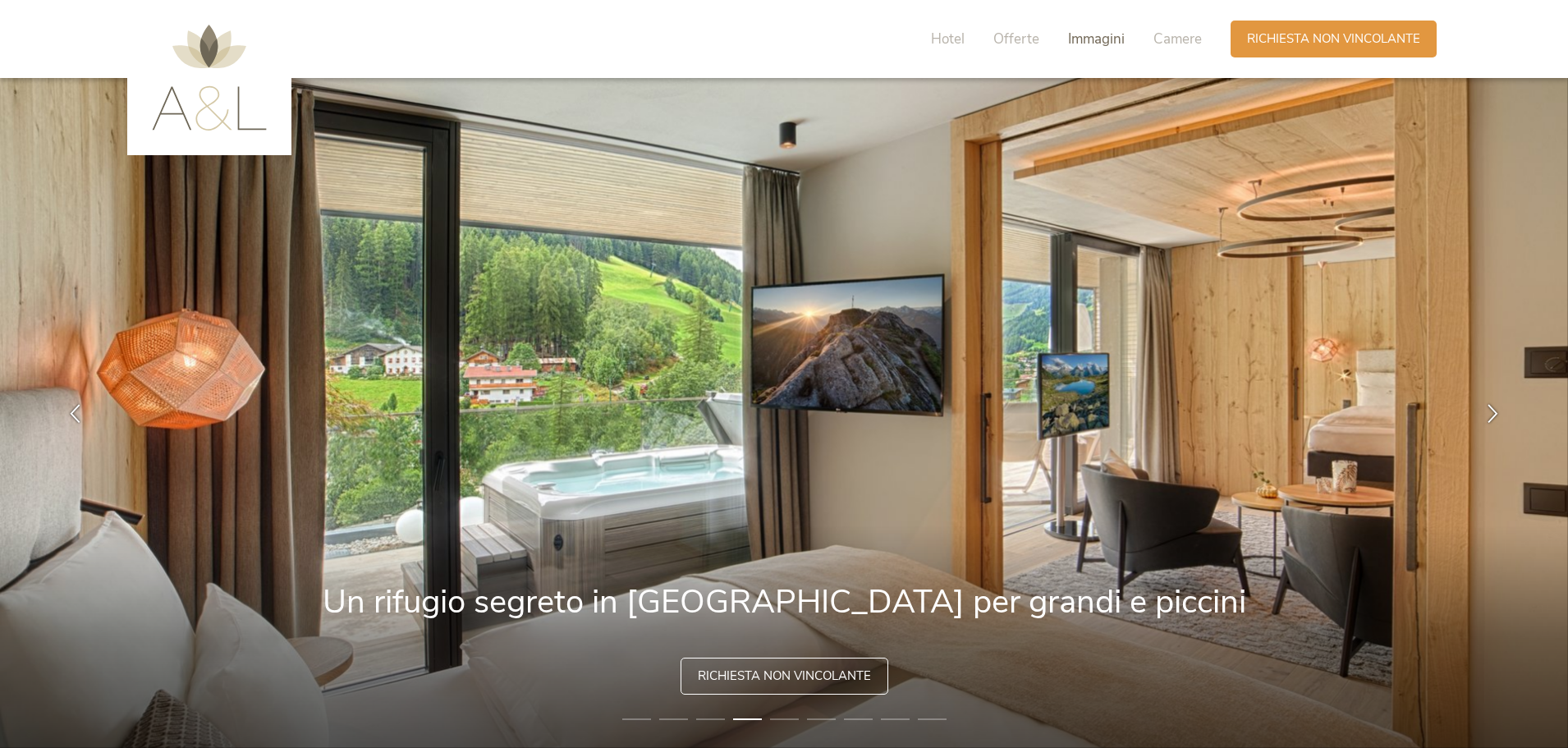
click at [1095, 40] on span "Immagini" at bounding box center [1096, 39] width 57 height 19
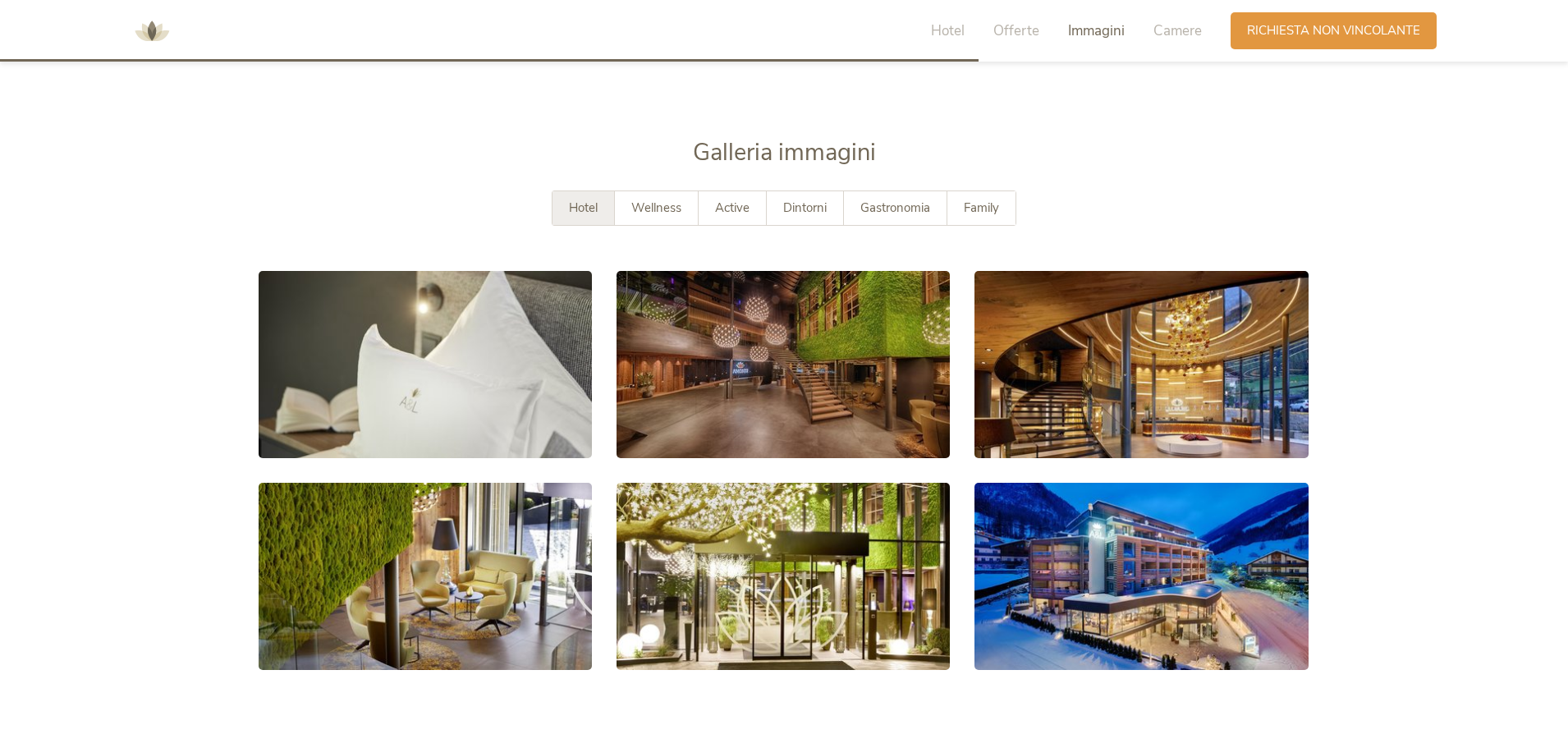
scroll to position [3001, 0]
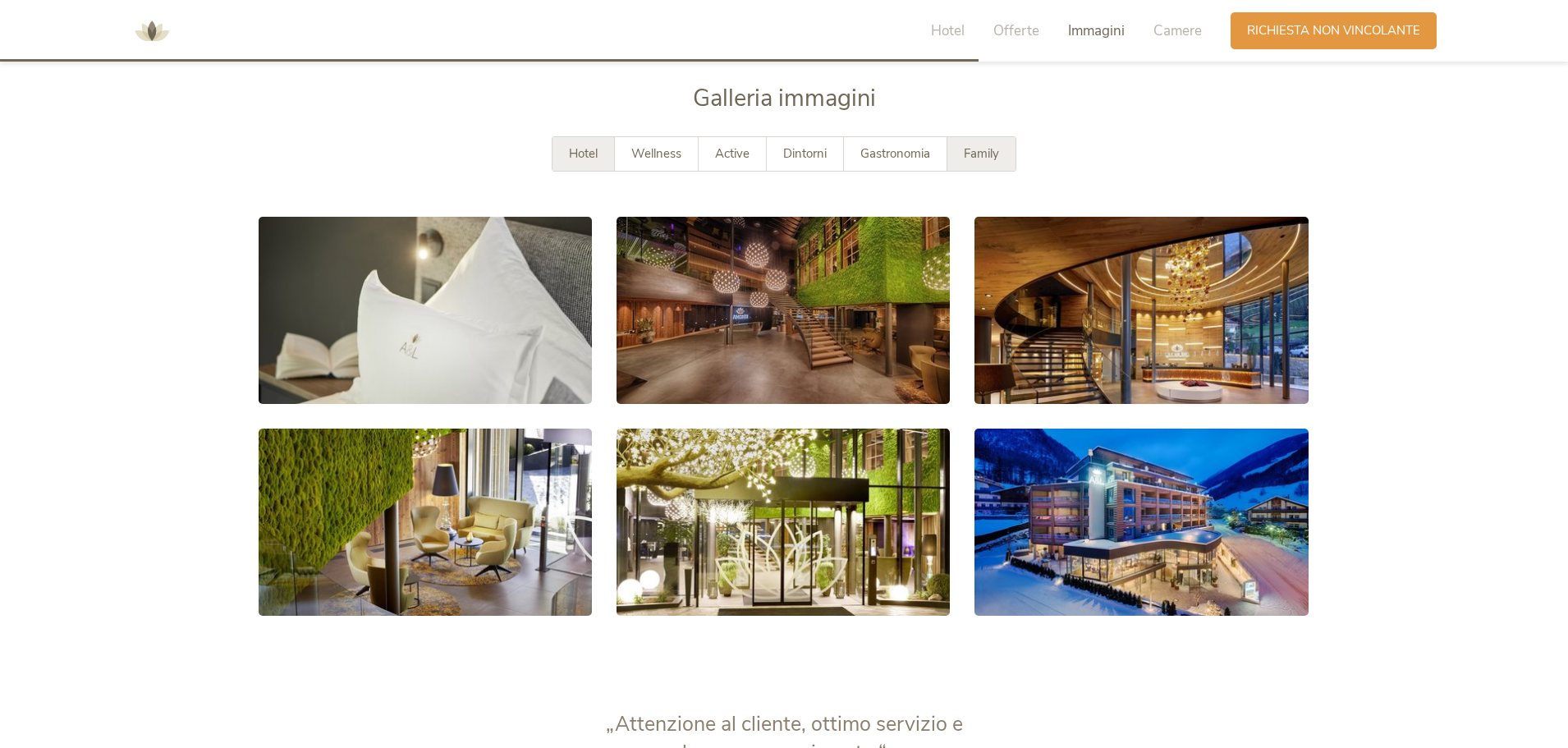
click at [972, 148] on span "Family" at bounding box center [981, 153] width 35 height 16
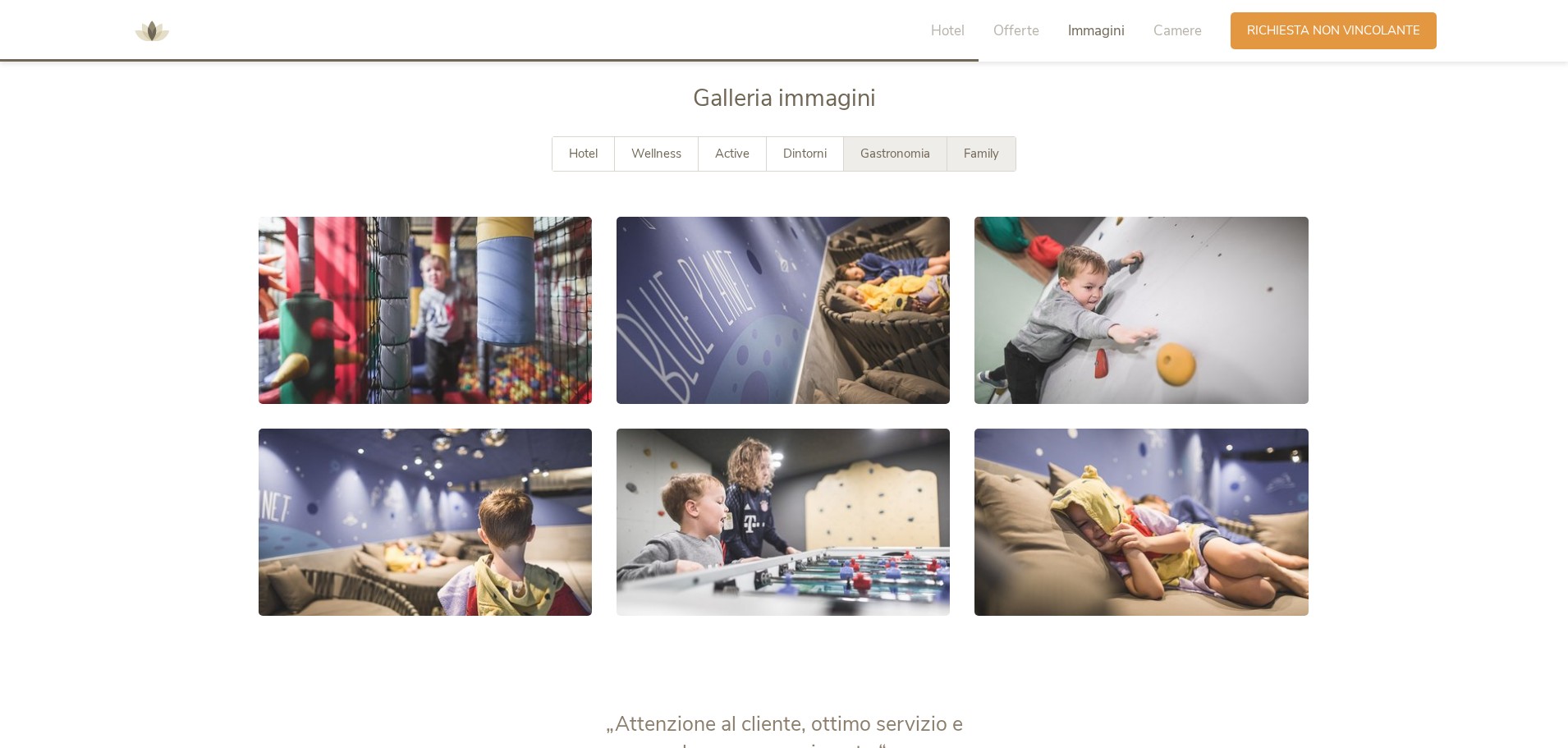
click at [900, 149] on span "Gastronomia" at bounding box center [895, 153] width 70 height 16
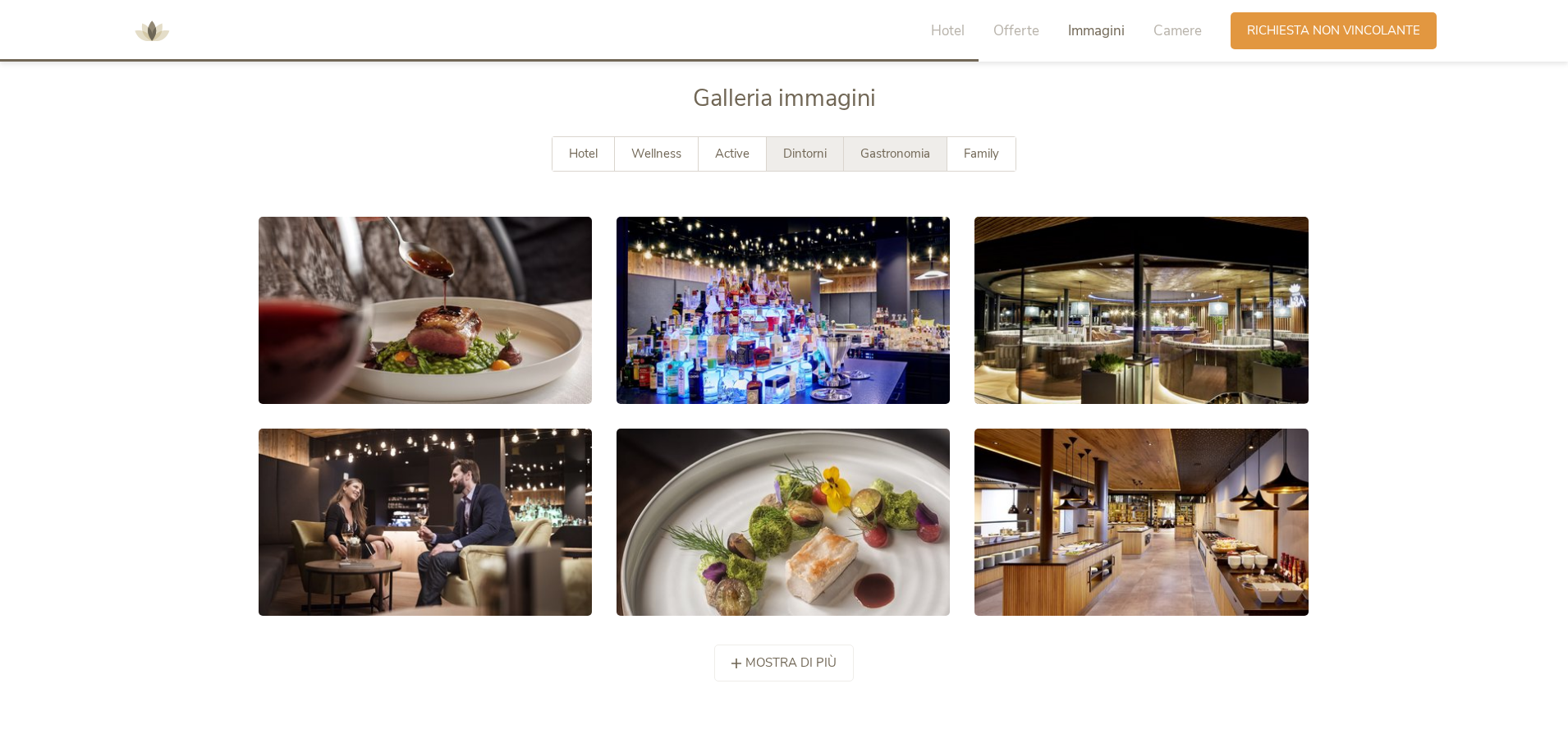
click at [823, 152] on span "Dintorni" at bounding box center [805, 153] width 44 height 16
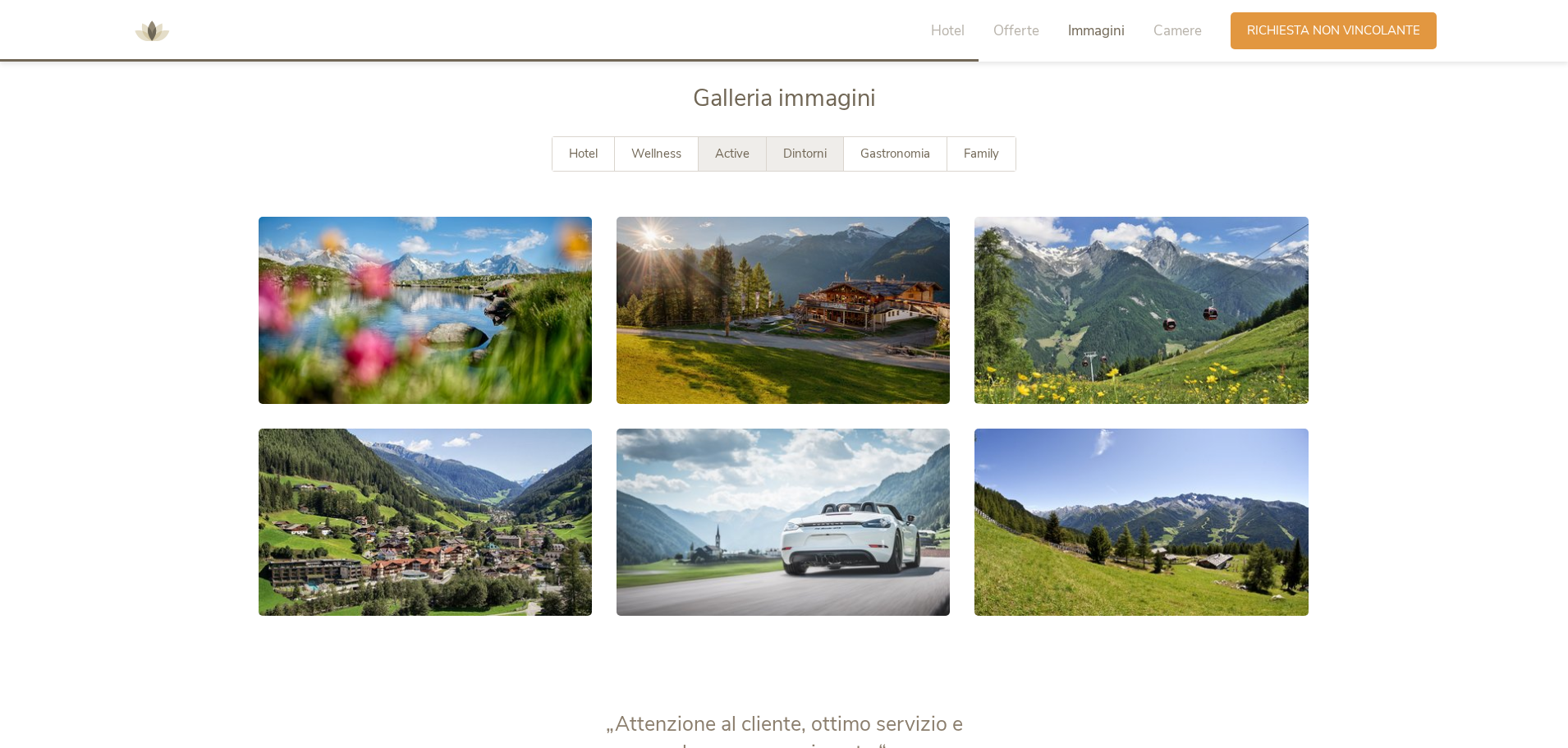
click at [717, 154] on span "Active" at bounding box center [732, 153] width 34 height 16
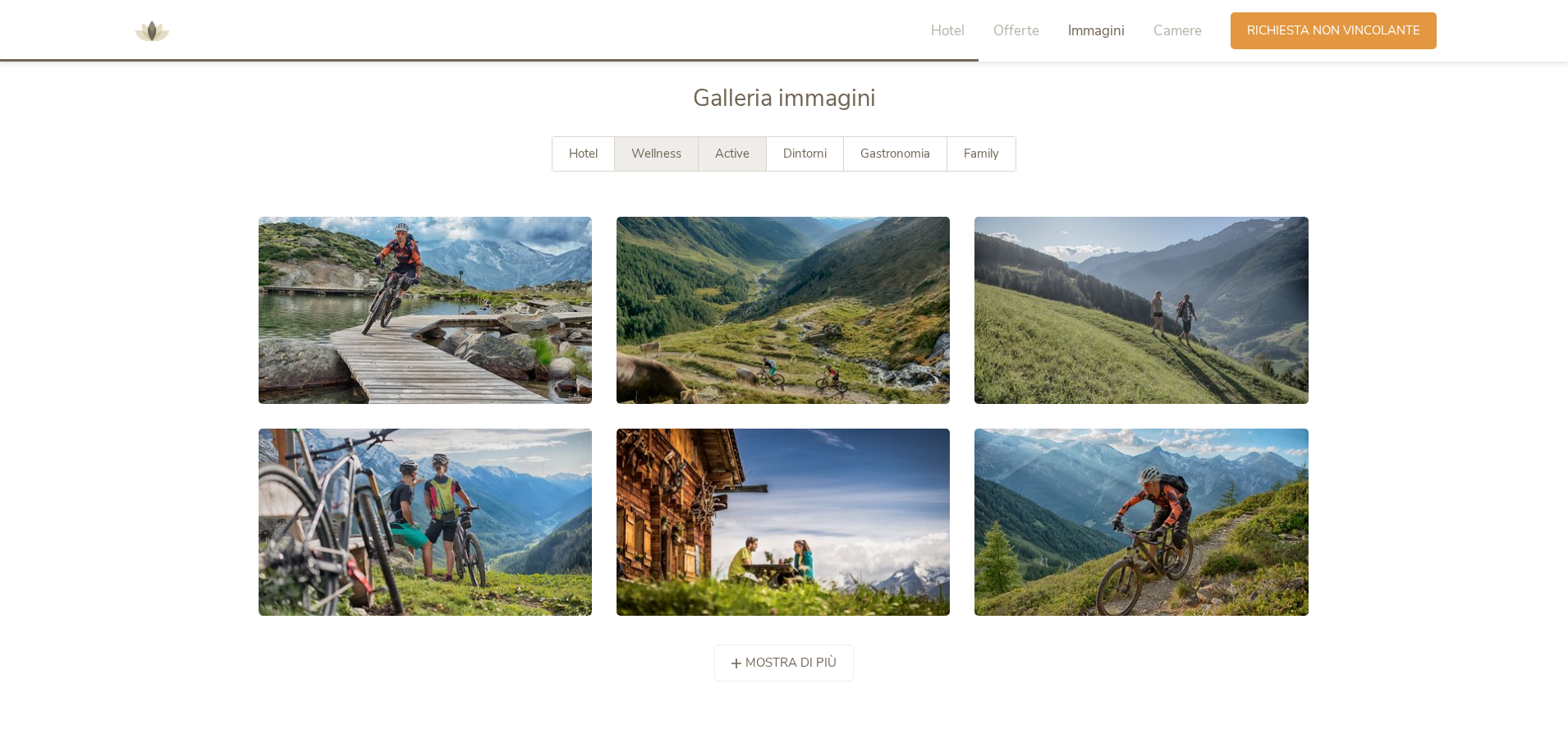
click at [620, 153] on div "Wellness" at bounding box center [657, 154] width 84 height 34
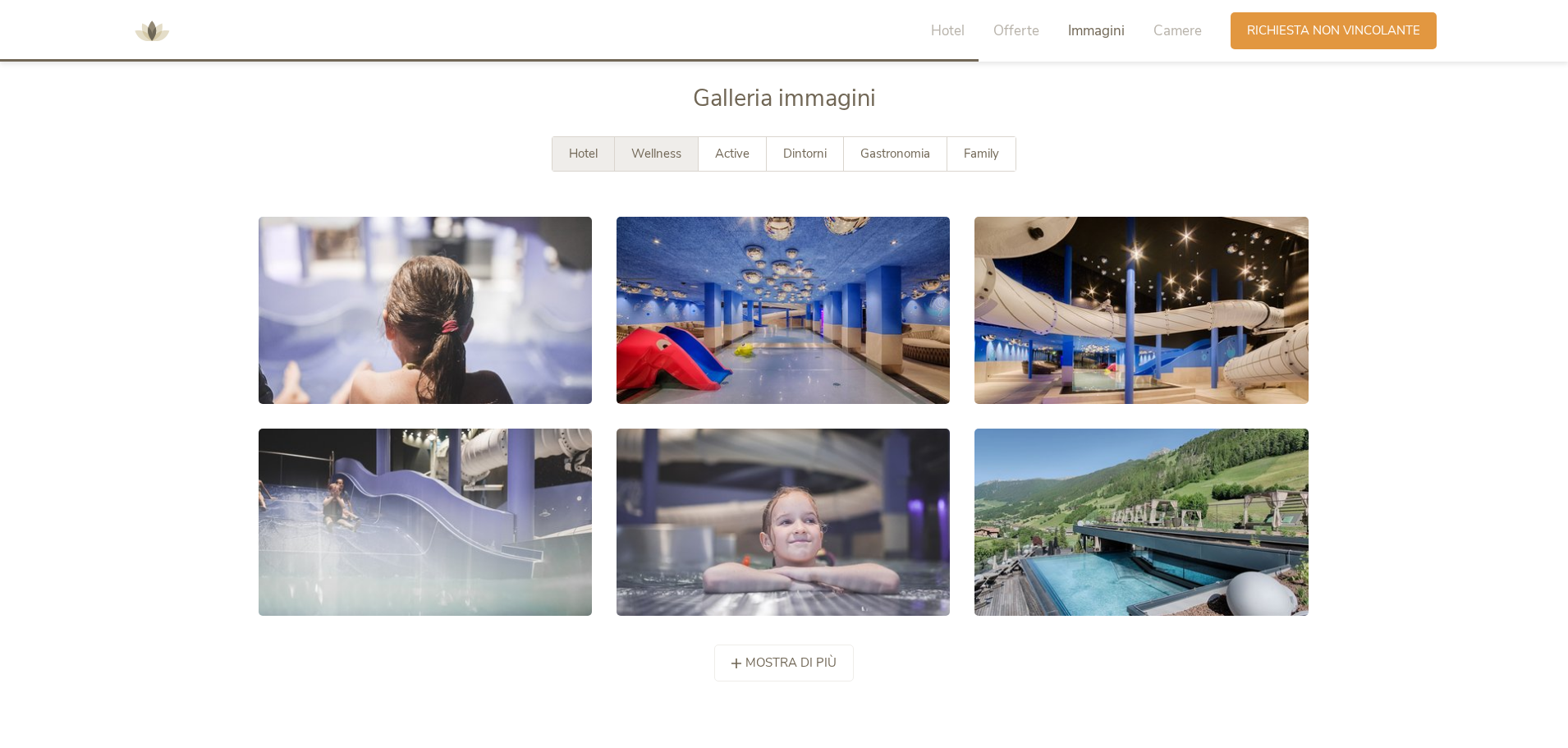
click at [571, 152] on span "Hotel" at bounding box center [583, 153] width 29 height 16
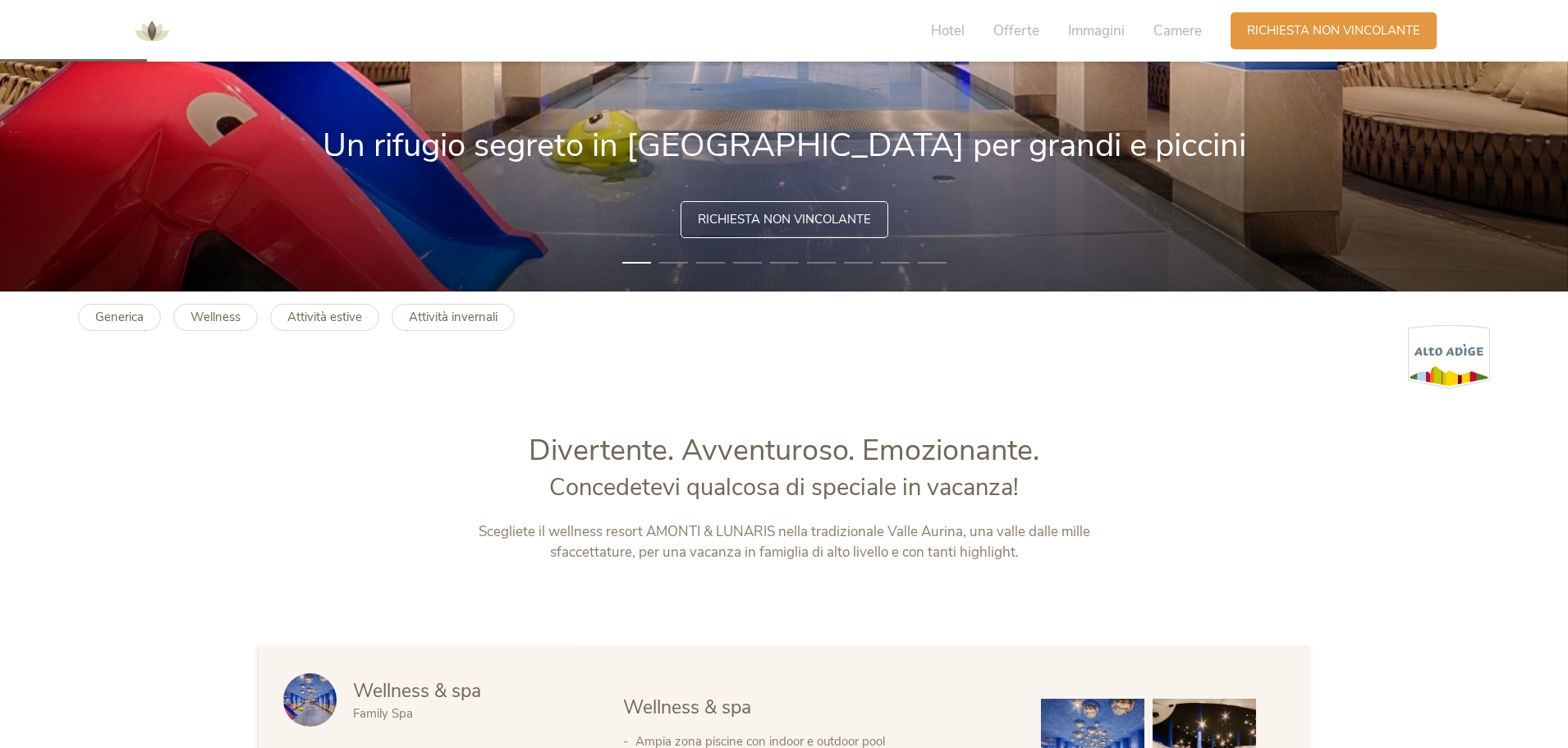
scroll to position [0, 0]
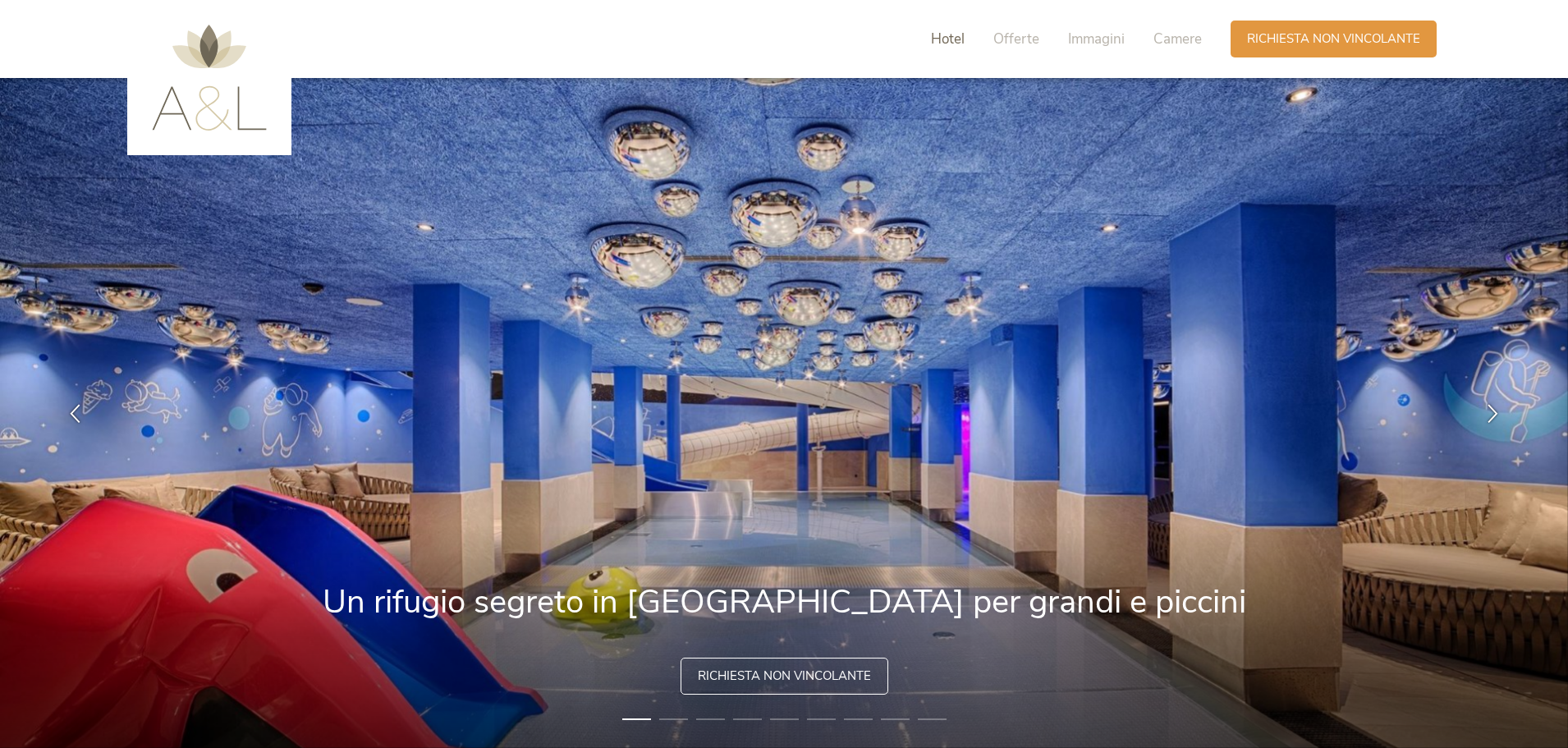
click at [961, 38] on span "Hotel" at bounding box center [948, 39] width 34 height 19
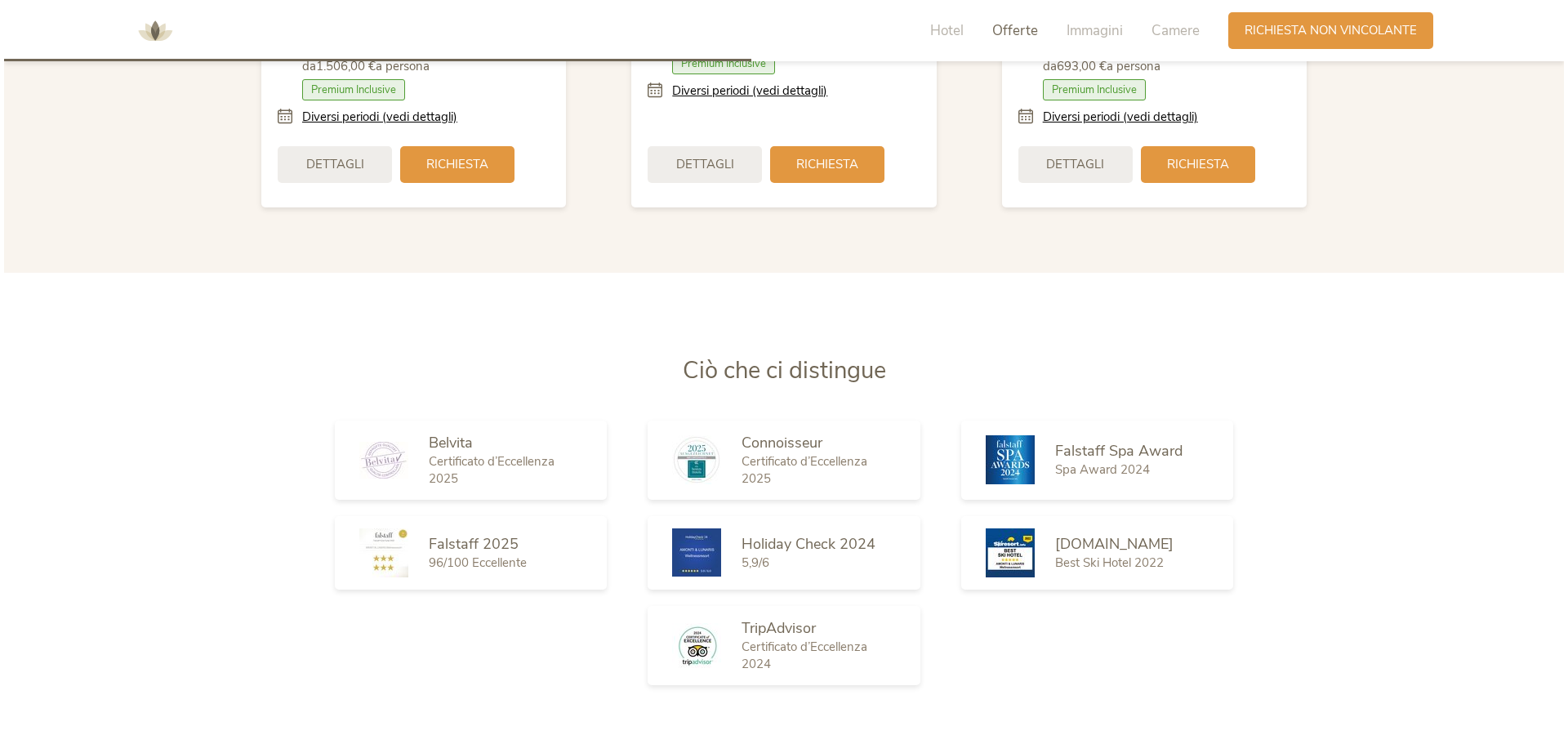
scroll to position [1944, 0]
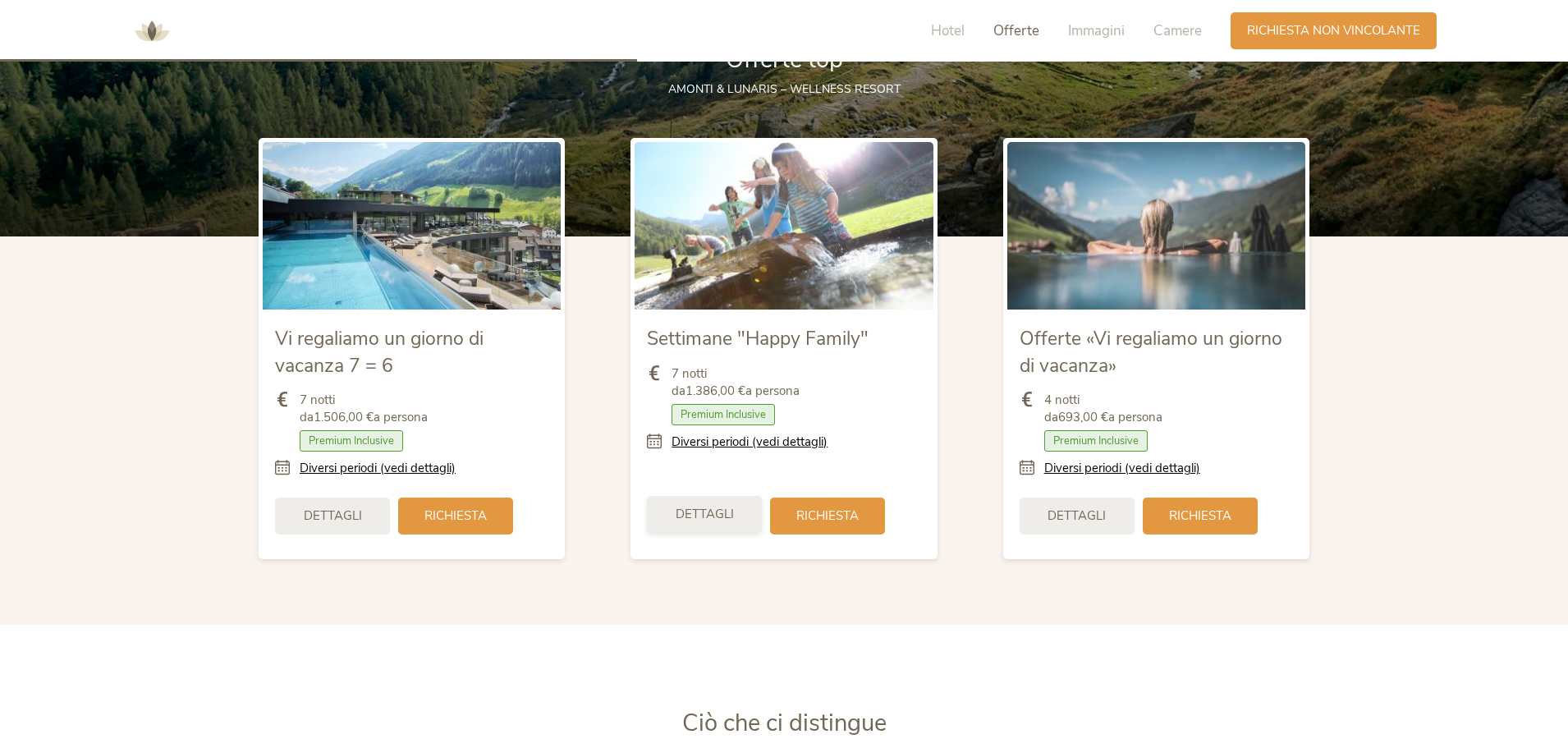
click at [696, 514] on span "Dettagli" at bounding box center [705, 514] width 58 height 17
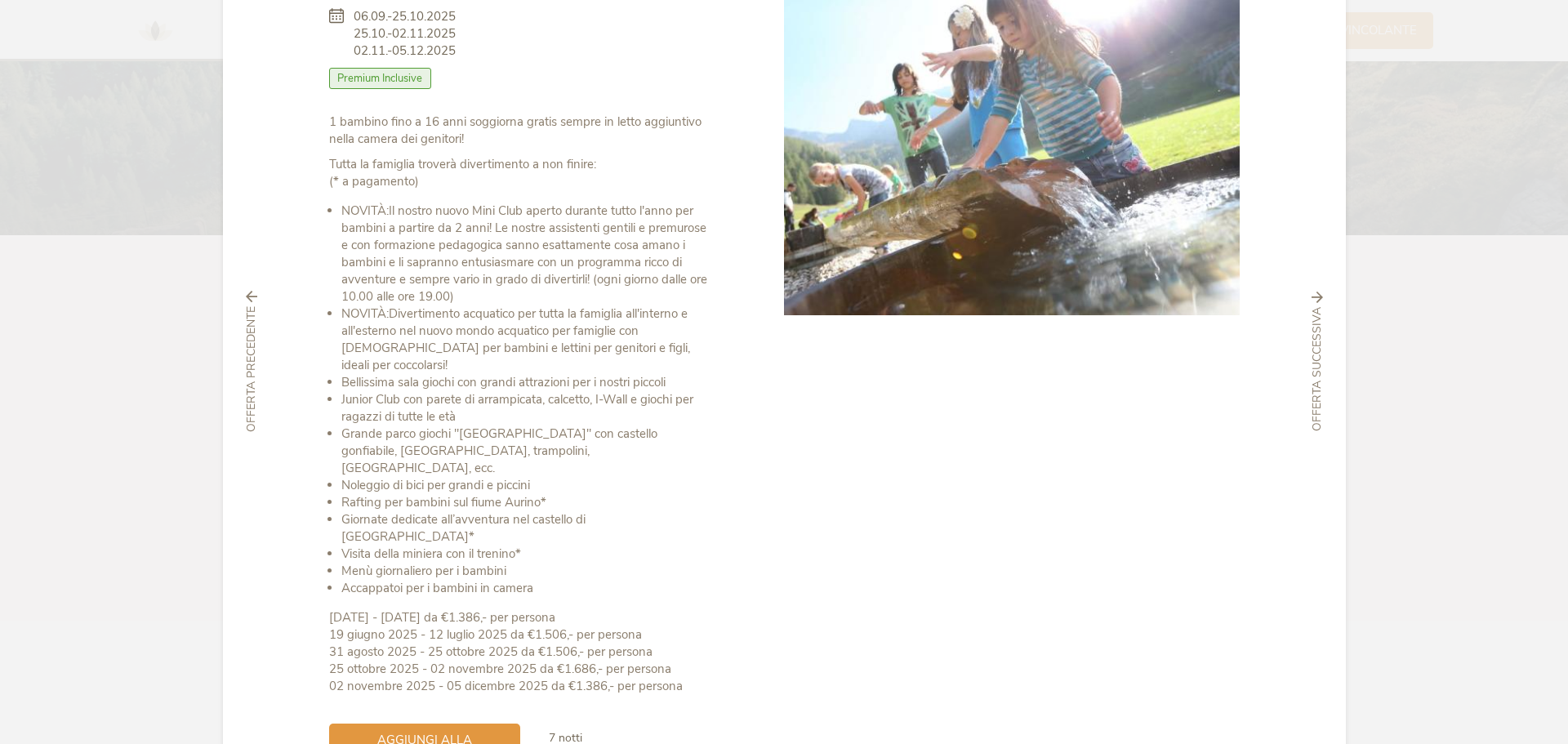
scroll to position [198, 0]
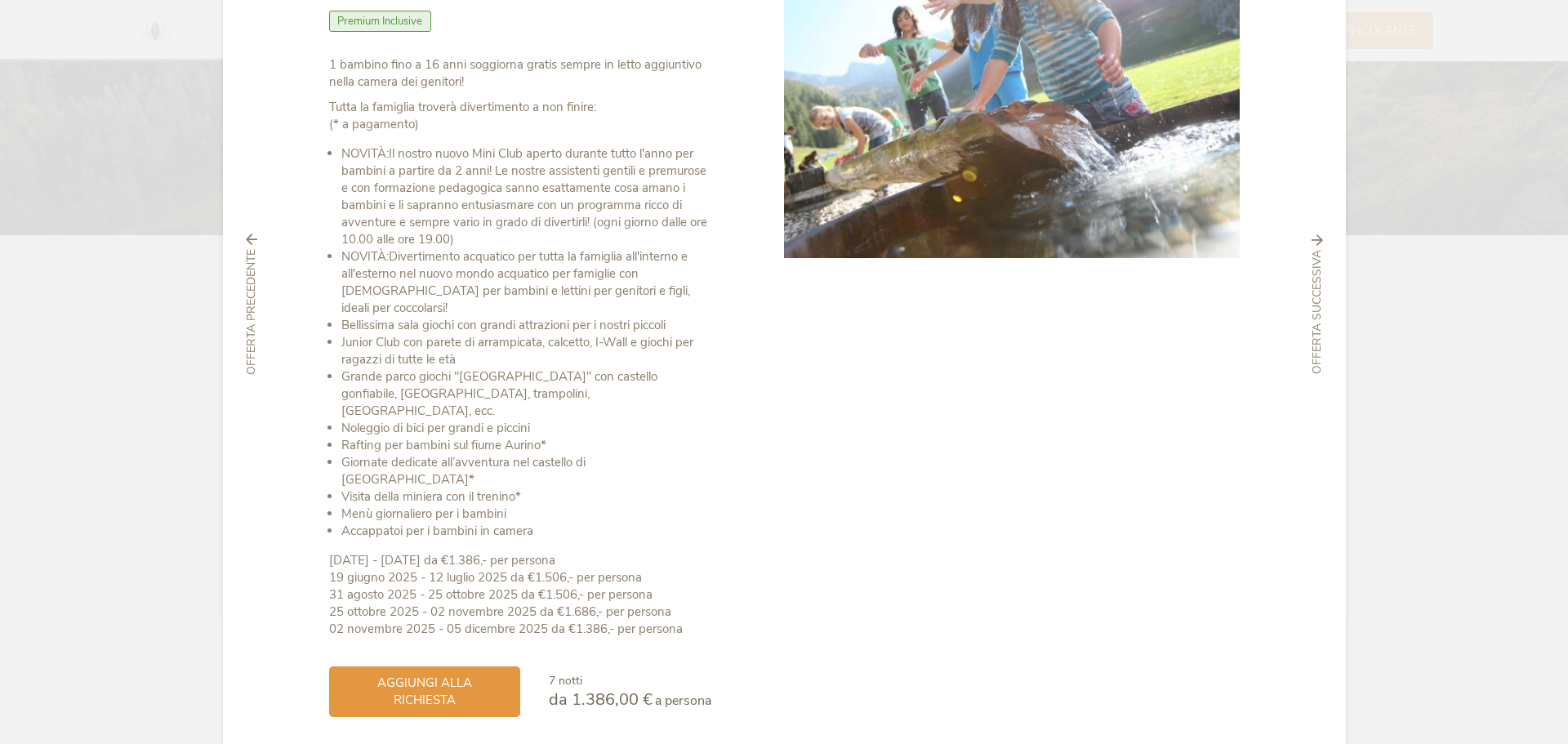
drag, startPoint x: 349, startPoint y: 544, endPoint x: 700, endPoint y: 587, distance: 353.6
click at [700, 587] on div "Settimane "Happy Family" 06.09.-25.10.2025 25.10.-02.11.2025 02.11.-05.12.2025 …" at bounding box center [557, 316] width 456 height 801
click at [854, 553] on div at bounding box center [1012, 316] width 456 height 801
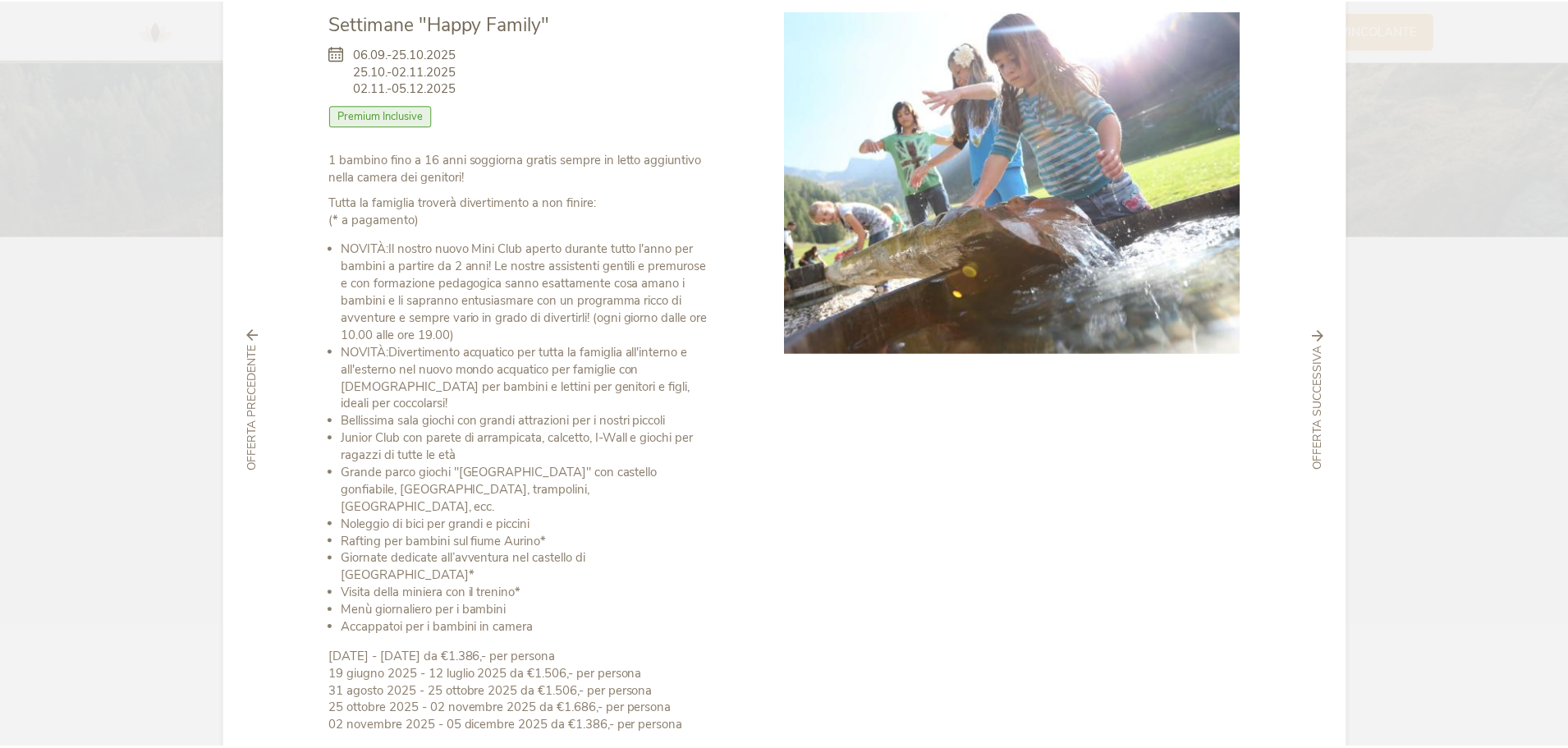
scroll to position [0, 0]
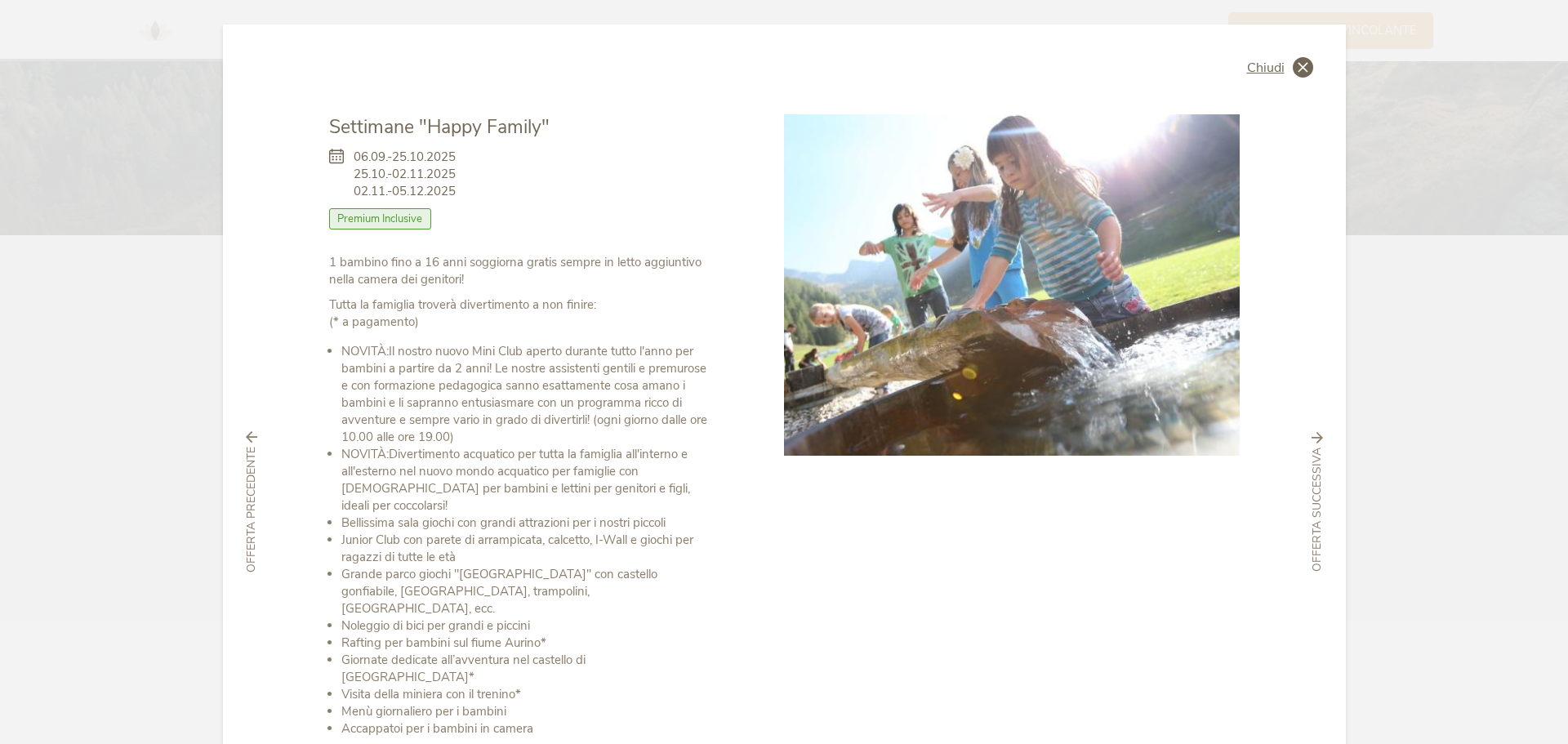
click at [1262, 67] on span "Chiudi" at bounding box center [1267, 68] width 38 height 13
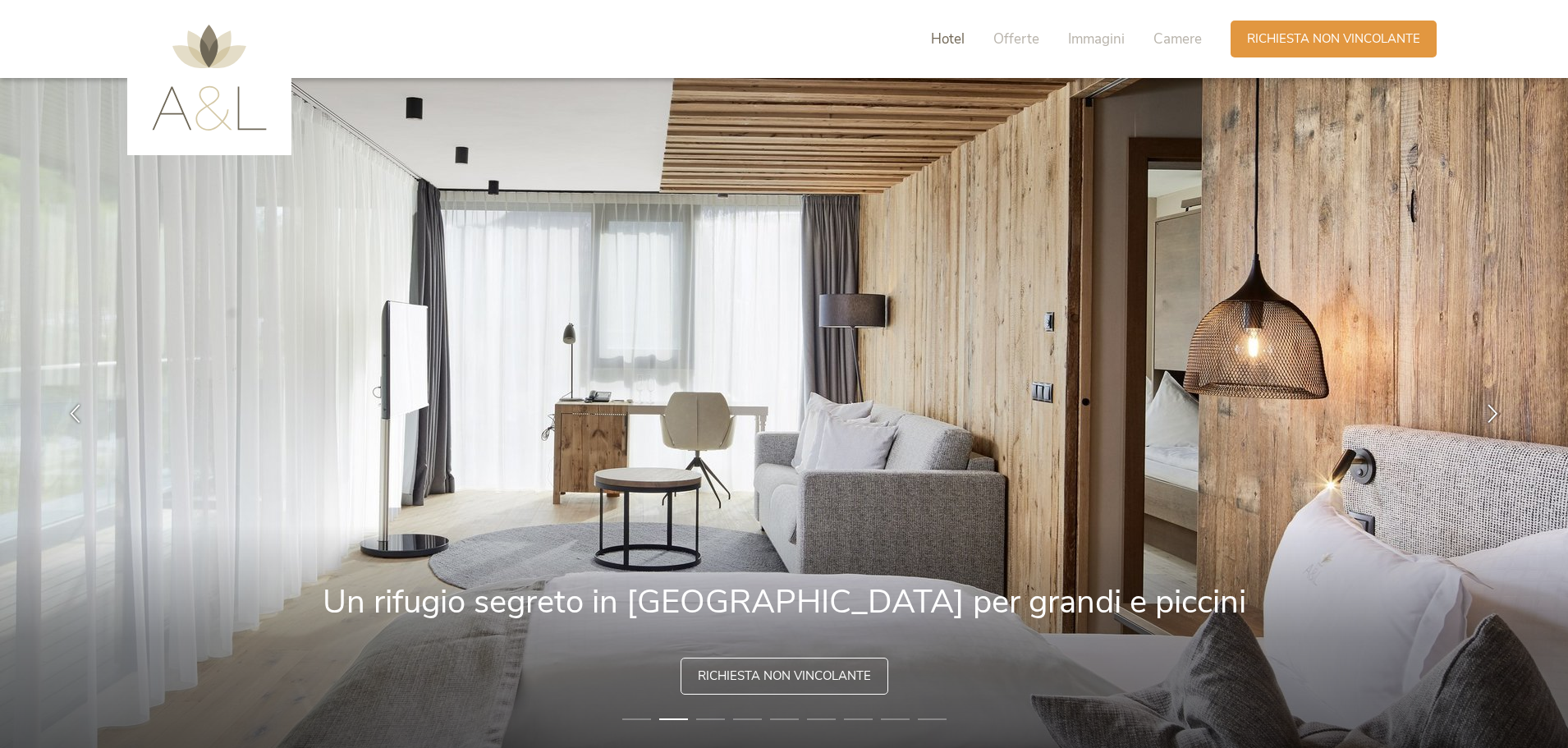
click at [958, 45] on span "Hotel" at bounding box center [948, 39] width 34 height 19
